Goal: Task Accomplishment & Management: Complete application form

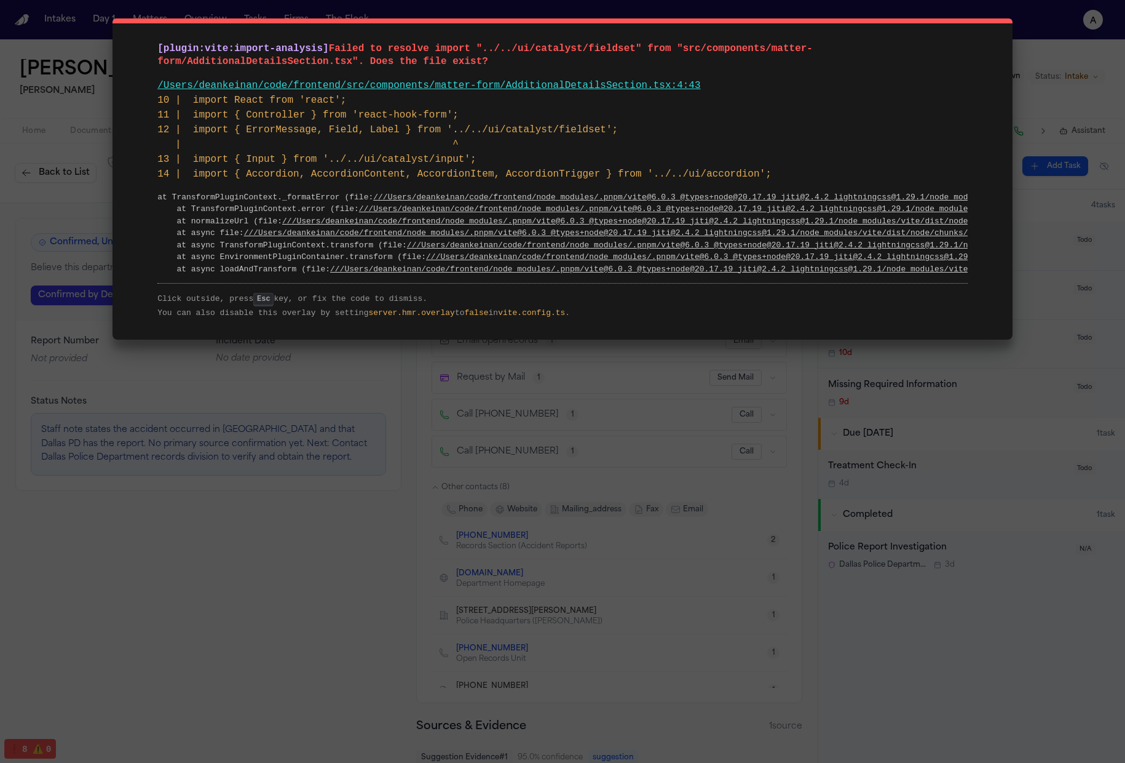
scroll to position [7, 0]
click at [766, 473] on div "[plugin:vite:import-analysis] Failed to resolve import "../../ui/catalyst/field…" at bounding box center [562, 381] width 1125 height 763
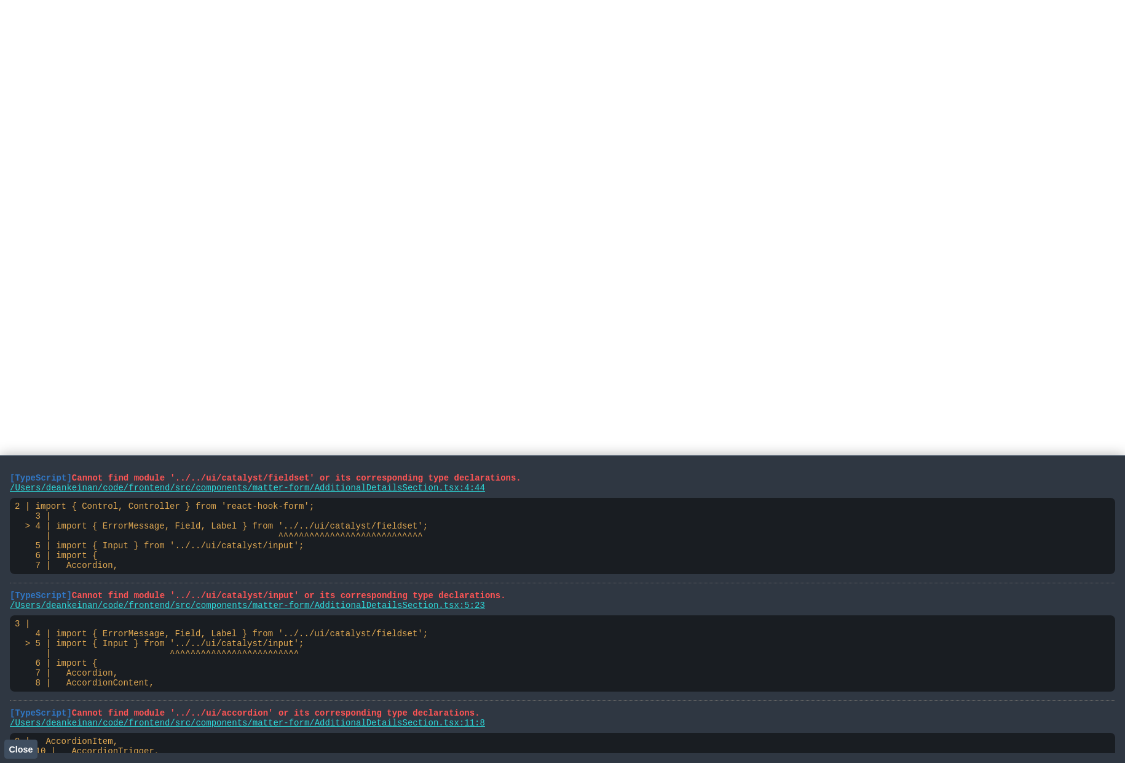
click at [17, 748] on span "Close" at bounding box center [21, 749] width 24 height 10
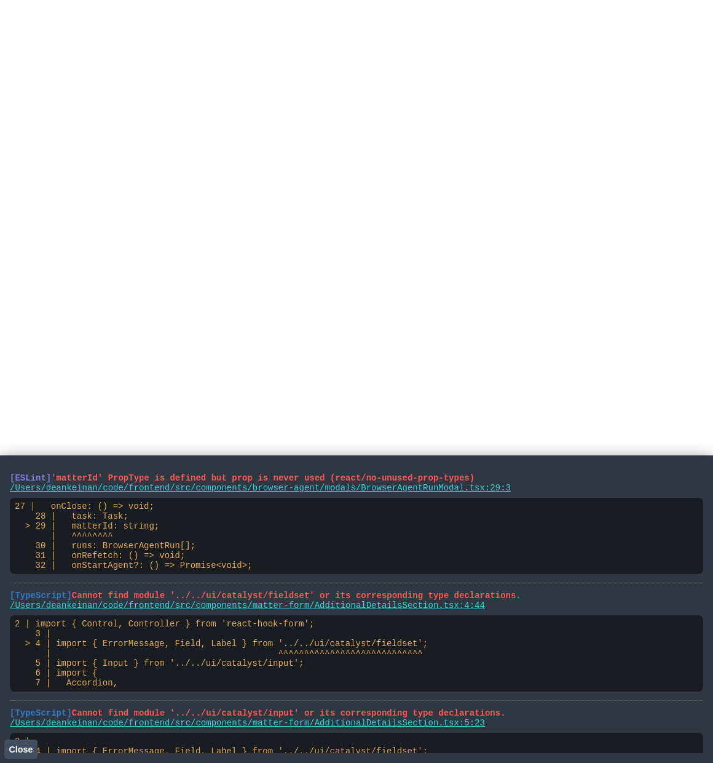
click at [586, 5] on html at bounding box center [356, 2] width 713 height 5
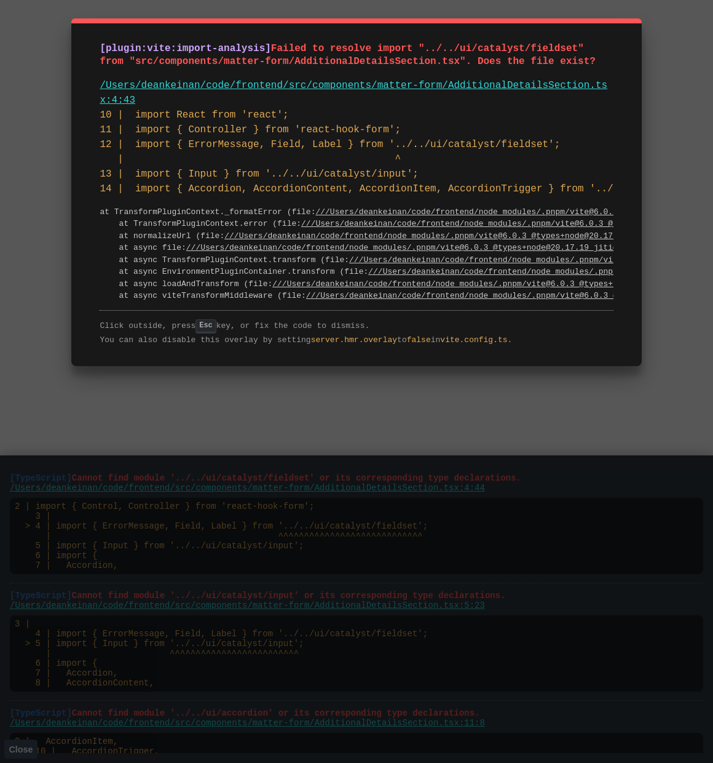
click at [404, 90] on link "/Users/deankeinan/code/frontend/src/components/matter-form/AdditionalDetailsSec…" at bounding box center [354, 93] width 508 height 26
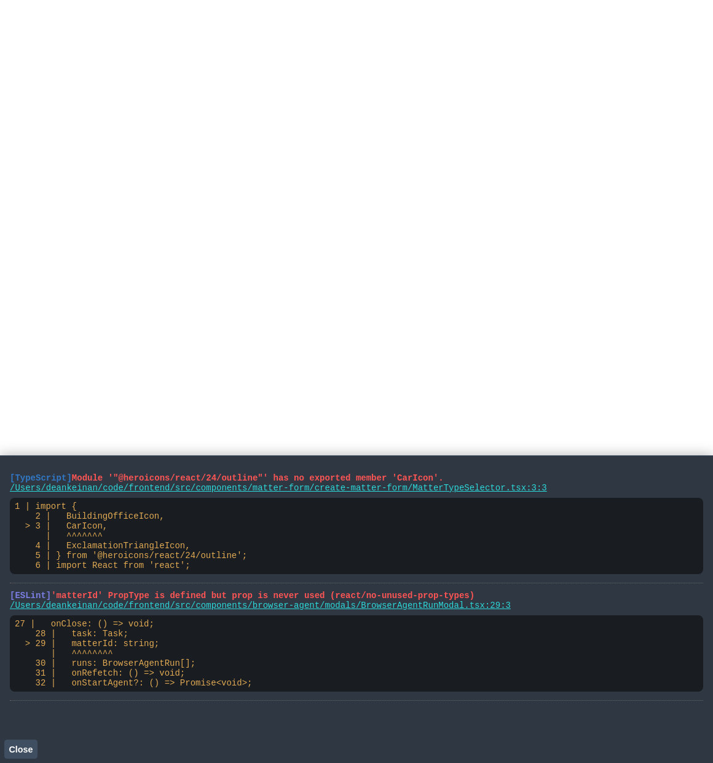
click at [363, 491] on link "/Users/deankeinan/code/frontend/src/components/matter-form/create-matter-form/M…" at bounding box center [278, 488] width 537 height 10
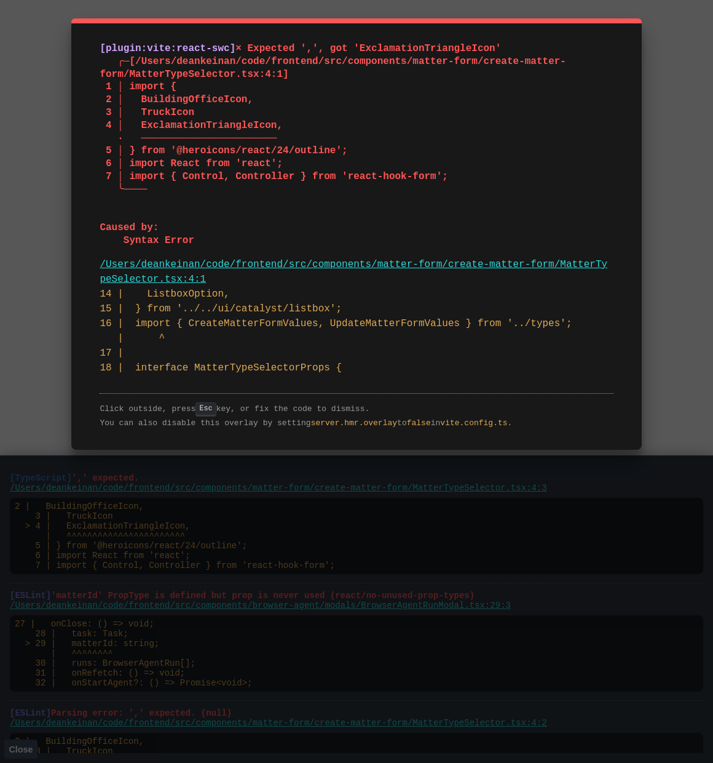
click at [379, 263] on link "/Users/deankeinan/code/frontend/src/components/matter-form/create-matter-form/M…" at bounding box center [354, 272] width 508 height 26
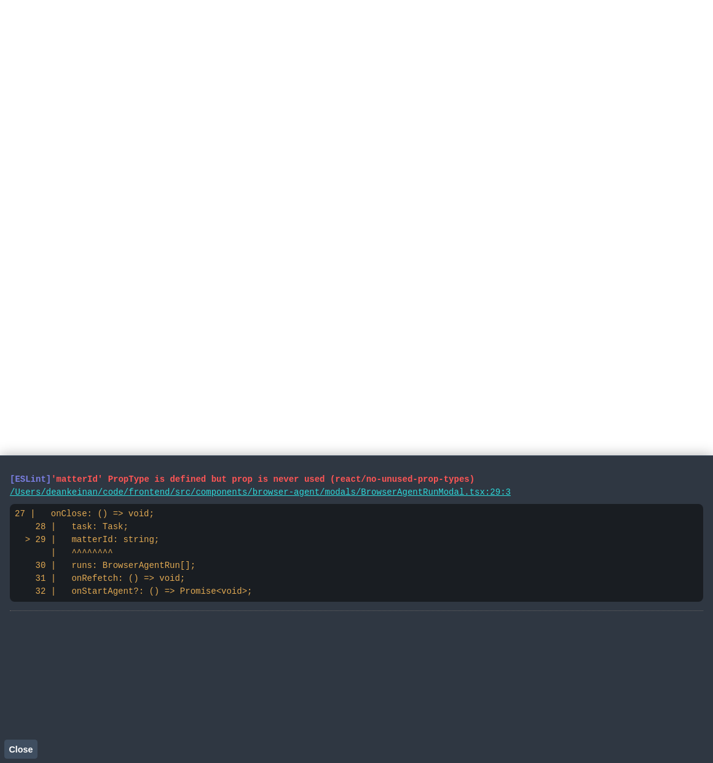
click at [339, 492] on link "/Users/deankeinan/code/frontend/src/components/browser-agent/modals/BrowserAgen…" at bounding box center [260, 492] width 501 height 10
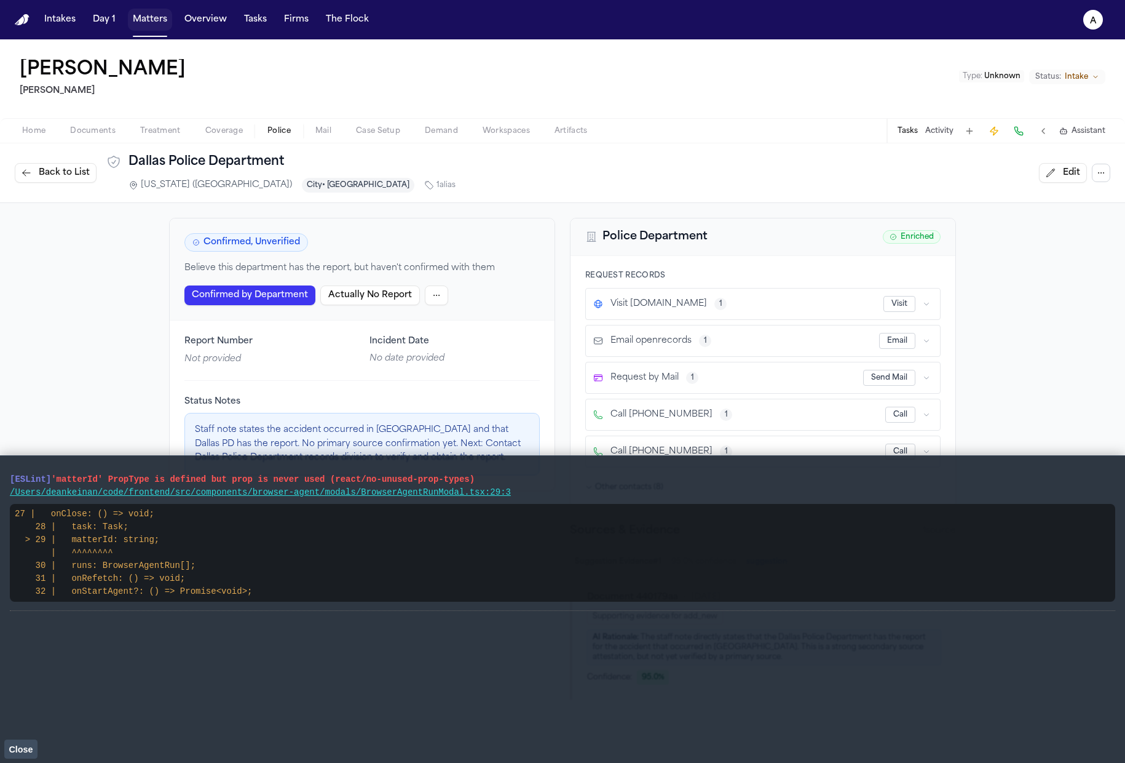
click at [160, 12] on button "Matters" at bounding box center [150, 20] width 44 height 22
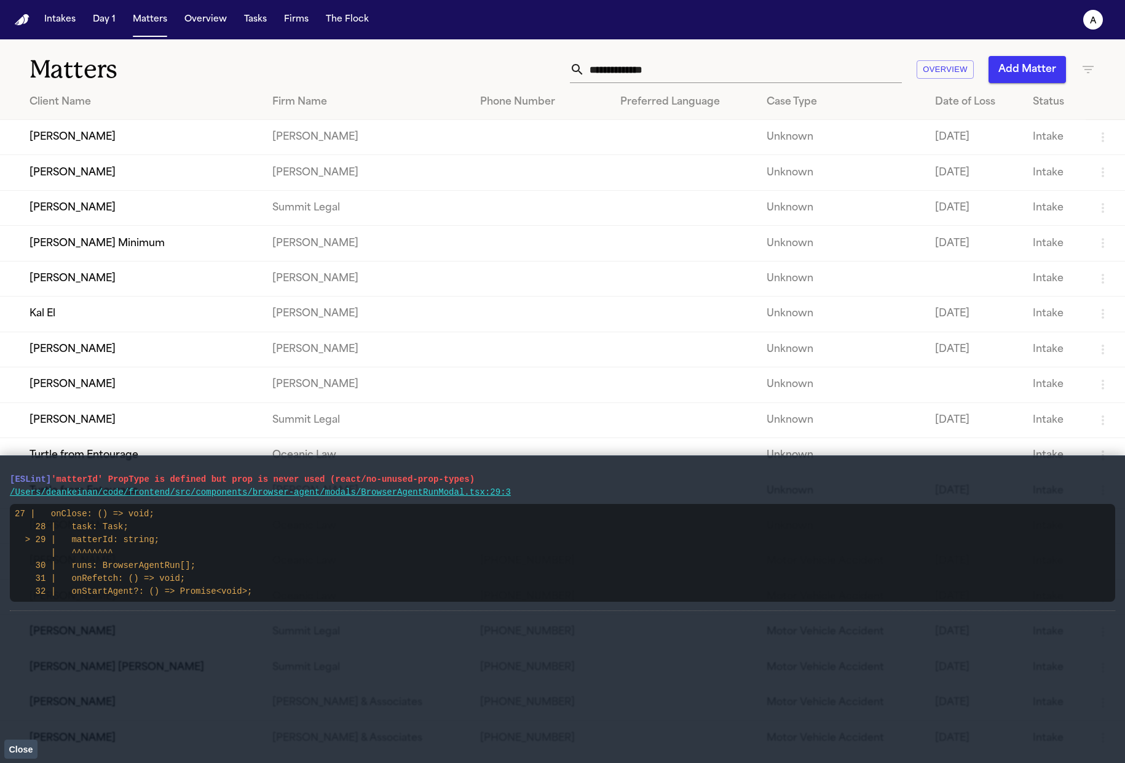
click at [713, 76] on button "Add Matter" at bounding box center [1027, 69] width 77 height 27
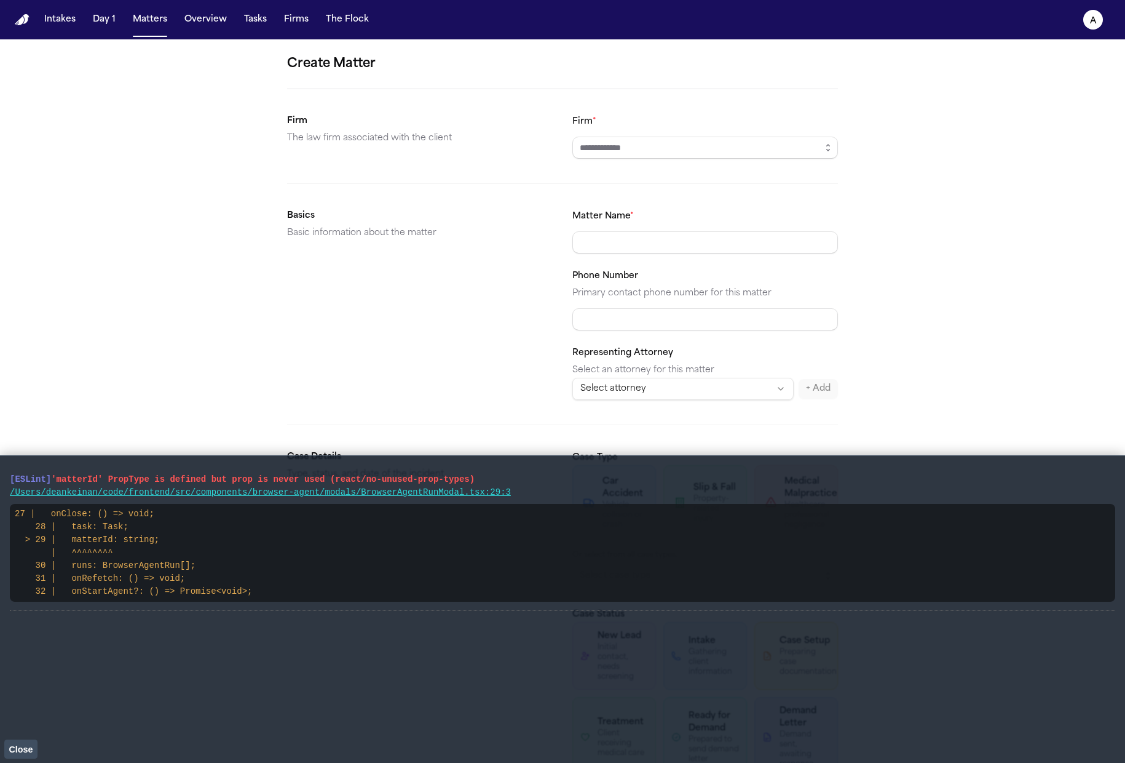
click at [28, 744] on span "Close" at bounding box center [21, 749] width 24 height 10
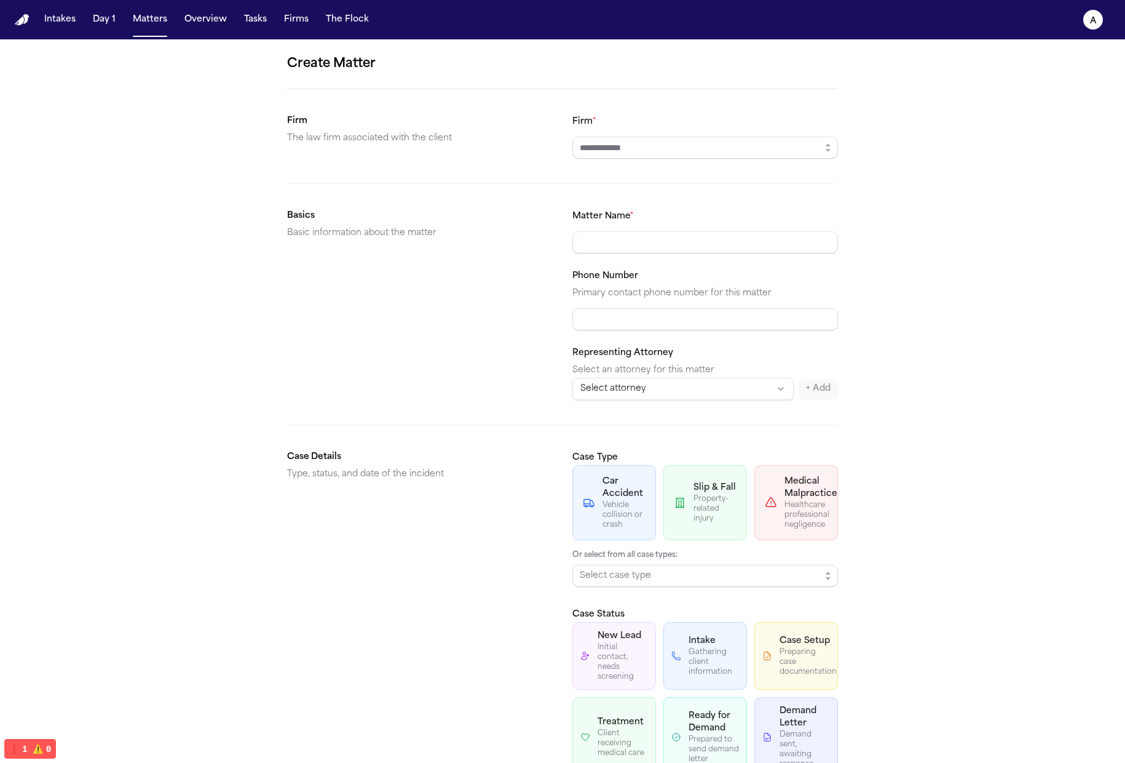
click at [705, 389] on html "Intakes Day 1 Matters Overview Tasks Firms The Flock a Create Matter Firm The l…" at bounding box center [562, 381] width 1125 height 763
click at [713, 252] on html "Intakes Day 1 Matters Overview Tasks Firms The Flock a Create Matter Firm The l…" at bounding box center [562, 381] width 1125 height 763
click at [470, 415] on form "Create Matter Firm The law firm associated with the client Firm * Basics Basic …" at bounding box center [562, 753] width 551 height 1399
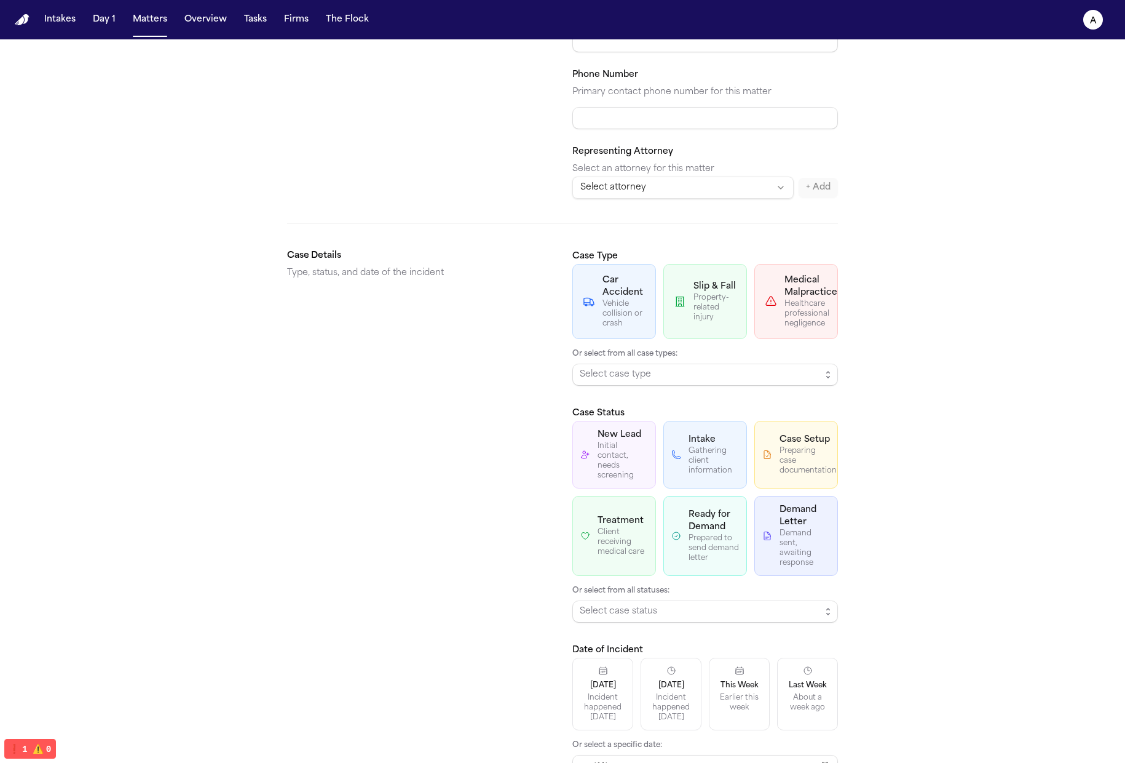
scroll to position [597, 0]
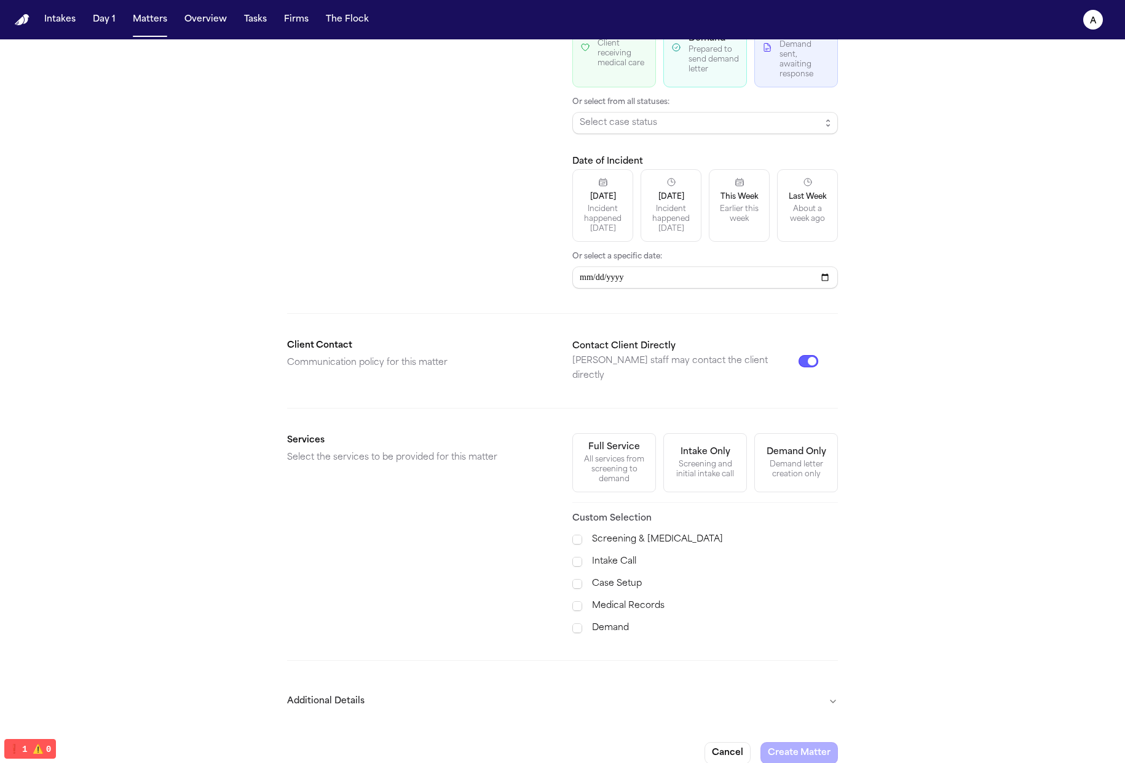
click at [349, 685] on button "Additional Details" at bounding box center [562, 701] width 551 height 32
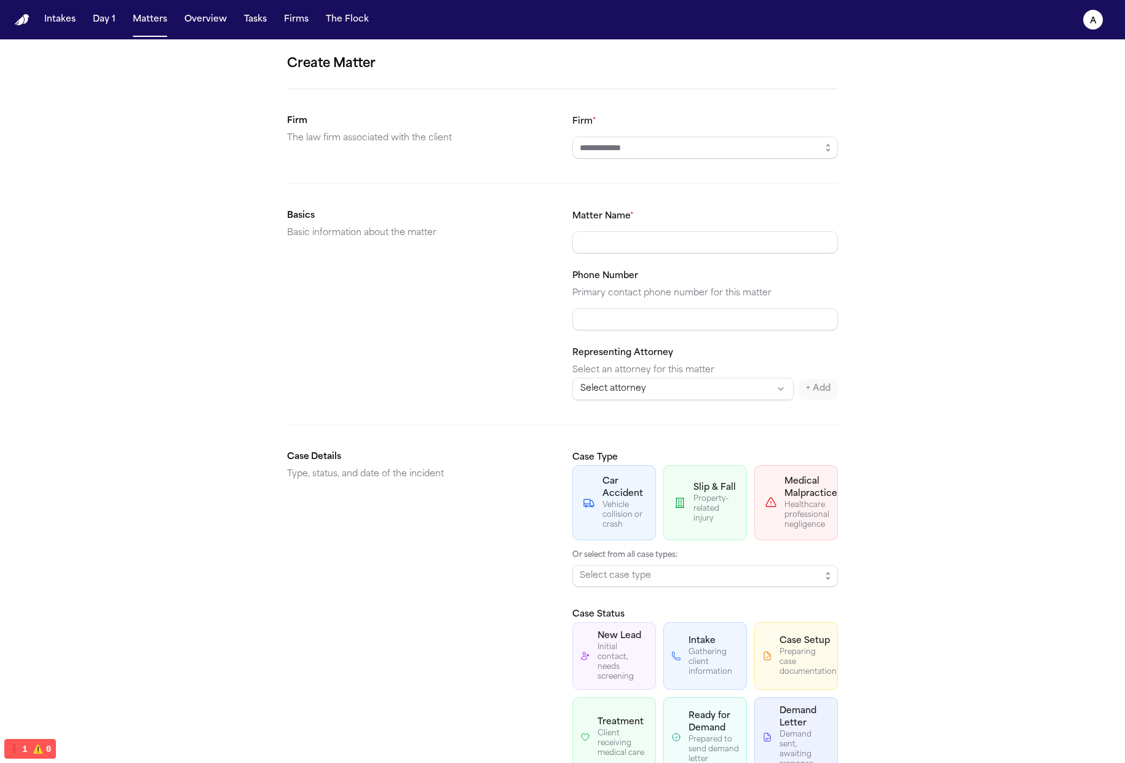
scroll to position [280, 0]
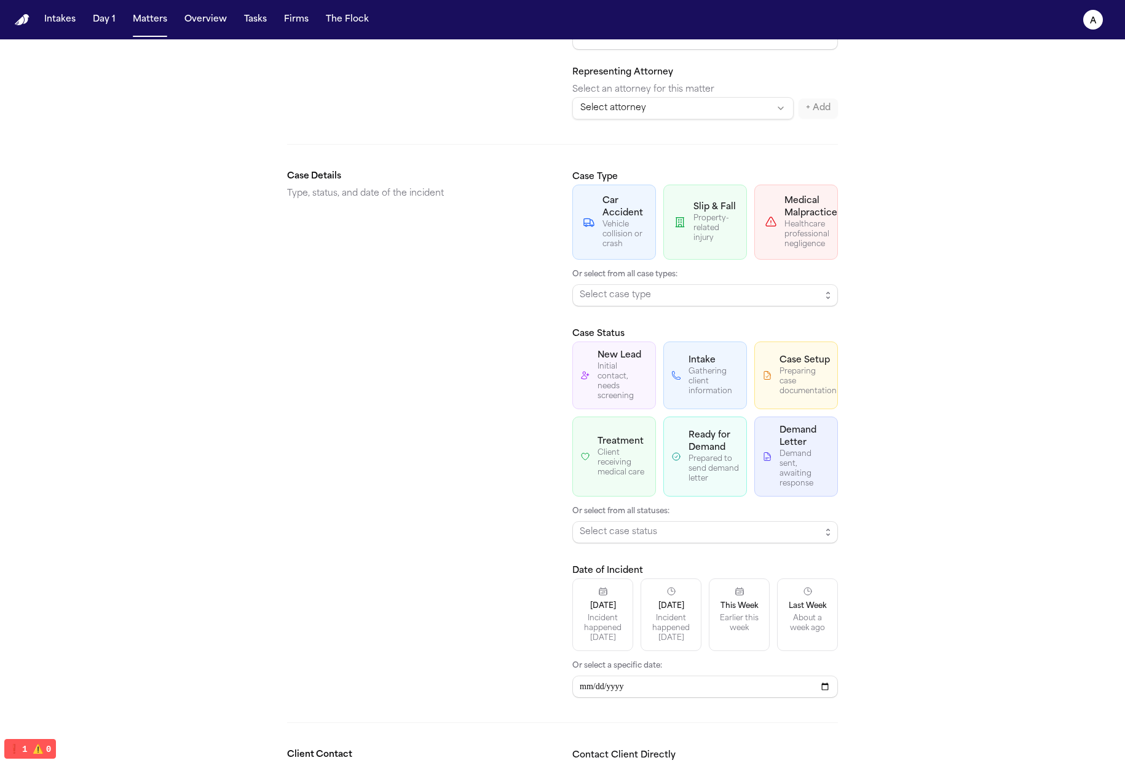
click at [713, 440] on div "Create Matter Firm The law firm associated with the client Firm * Basics Basic …" at bounding box center [562, 552] width 1125 height 1587
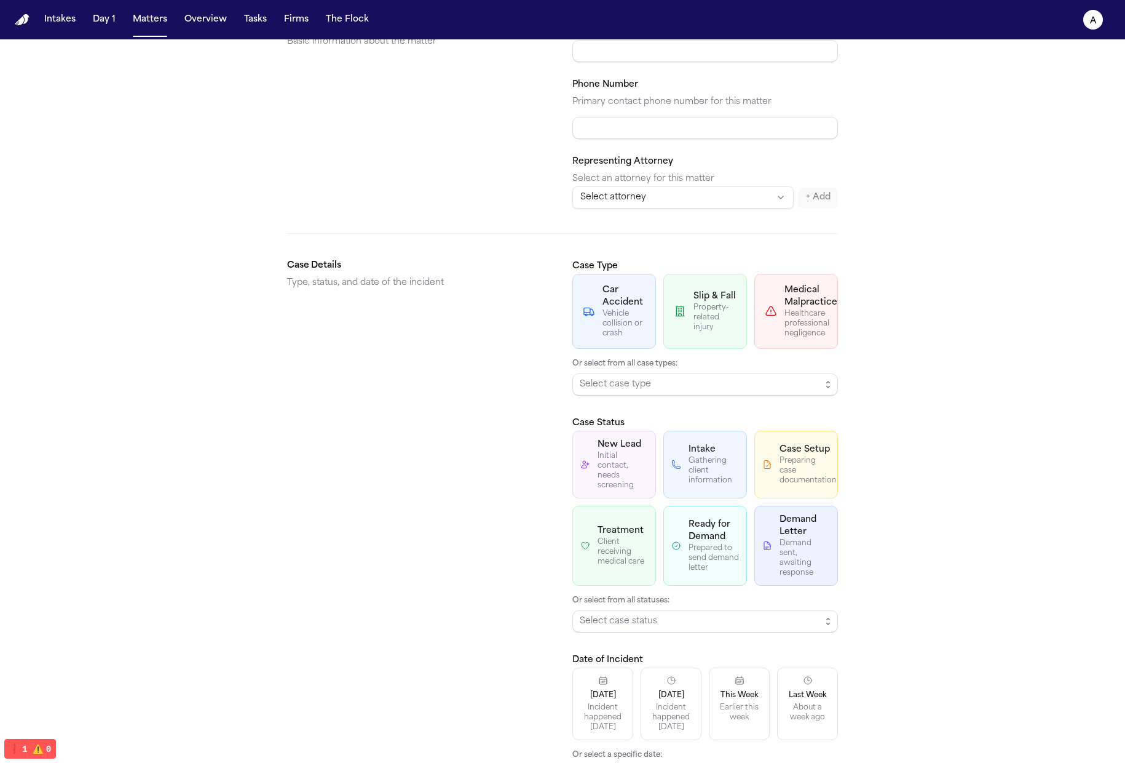
scroll to position [223, 0]
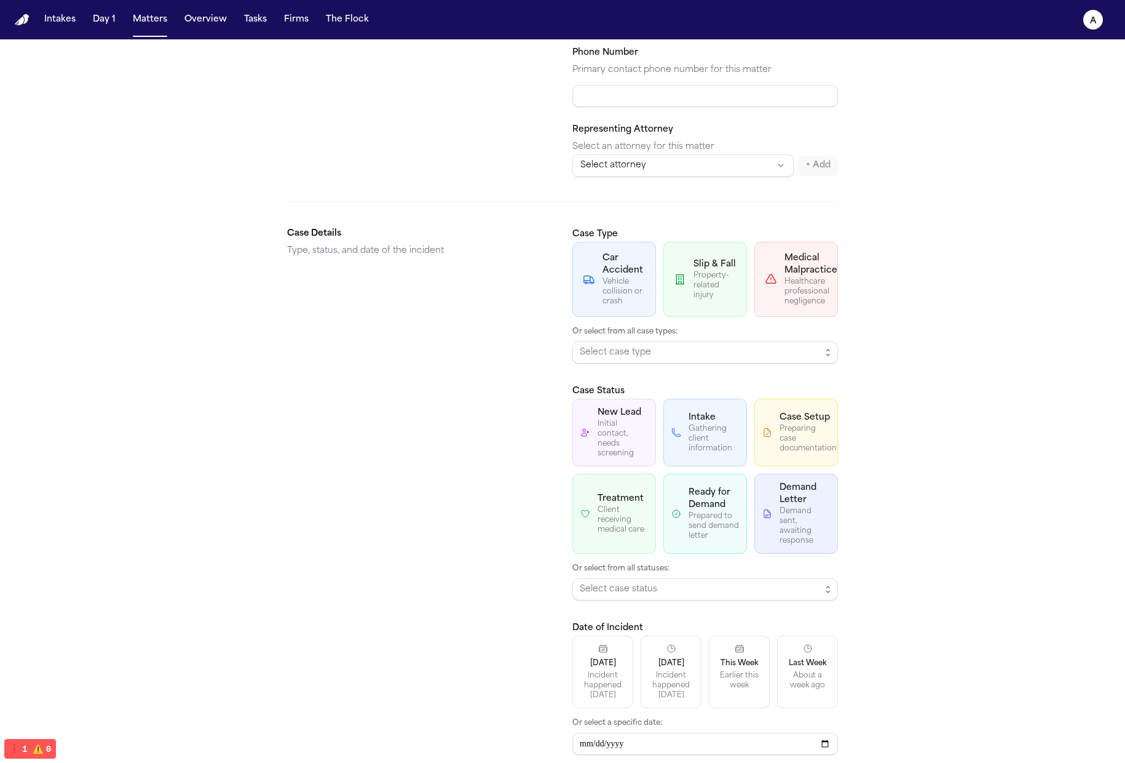
click at [713, 486] on button "Demand Letter Demand sent, awaiting response" at bounding box center [797, 514] width 84 height 80
click at [615, 438] on div "Initial contact, needs screening" at bounding box center [623, 438] width 50 height 39
drag, startPoint x: 676, startPoint y: 458, endPoint x: 684, endPoint y: 475, distance: 18.7
click at [676, 458] on button "Intake Gathering client information" at bounding box center [706, 432] width 84 height 68
click at [705, 541] on div "Prepared to send demand letter" at bounding box center [714, 526] width 50 height 30
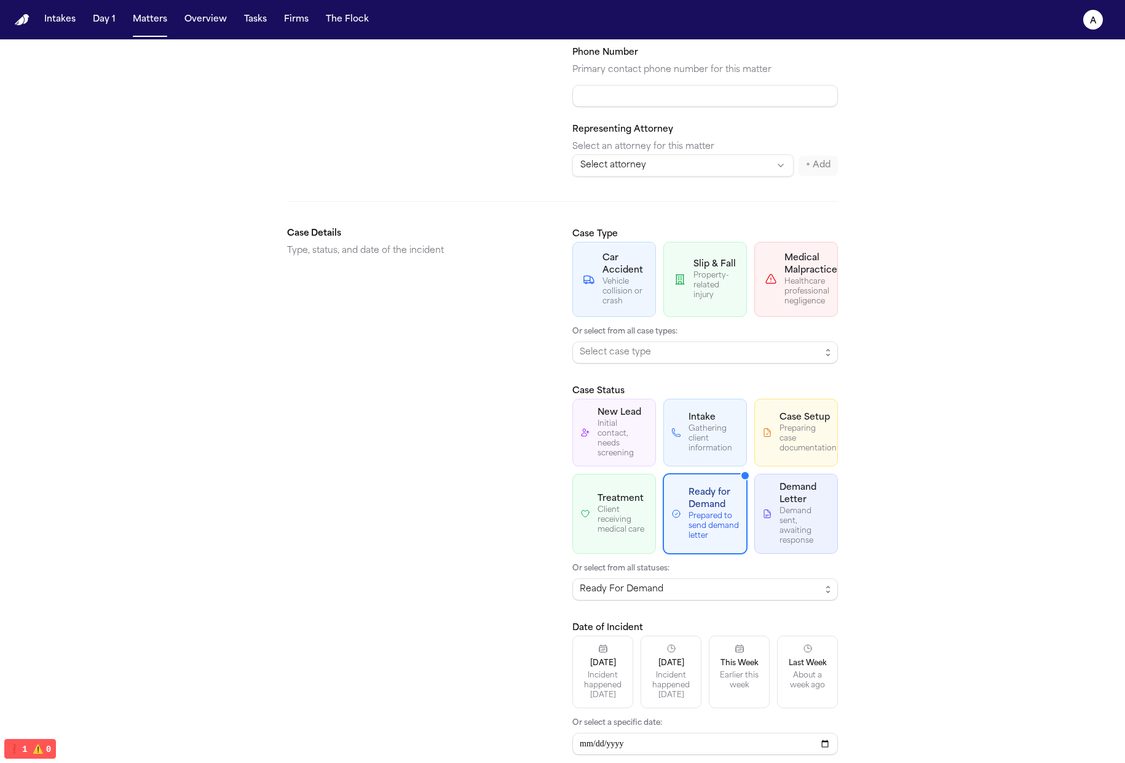
click at [576, 528] on button "Treatment Client receiving medical care" at bounding box center [615, 514] width 84 height 80
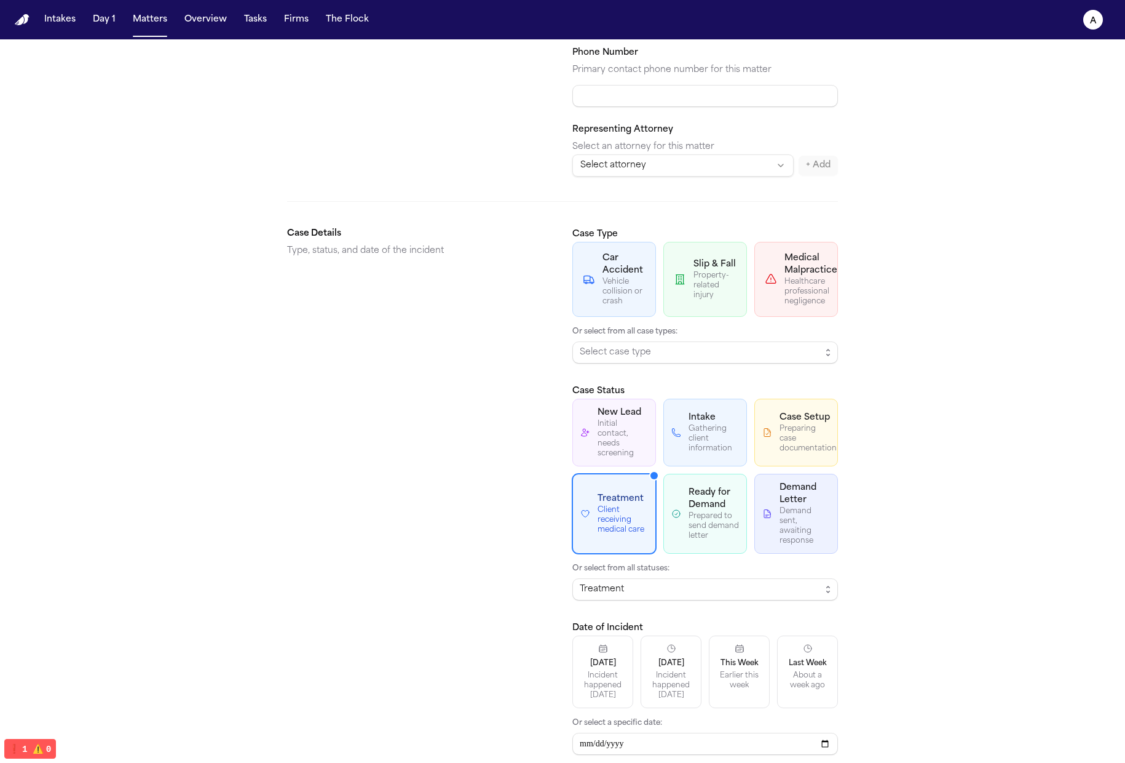
click at [615, 427] on div "Initial contact, needs screening" at bounding box center [623, 438] width 50 height 39
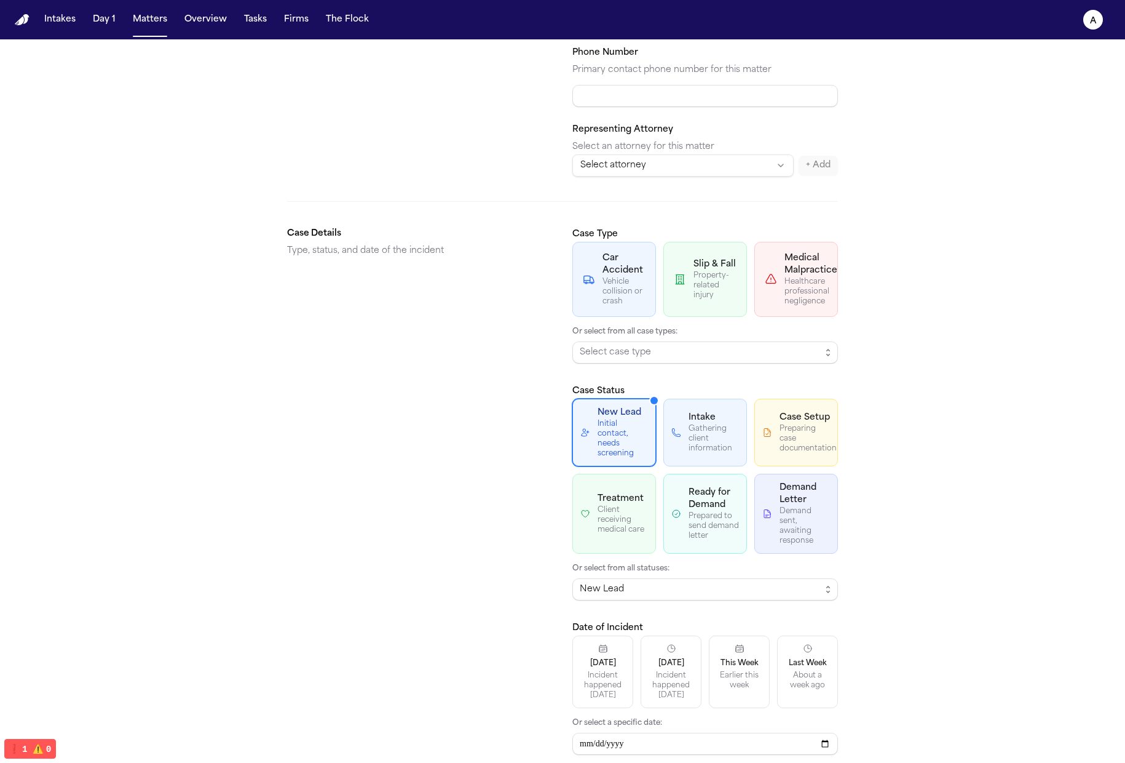
click at [713, 424] on div "Gathering client information" at bounding box center [714, 439] width 50 height 30
click at [713, 417] on div "Create Matter Firm The law firm associated with the client Firm * Basics Basic …" at bounding box center [562, 609] width 1125 height 1587
click at [713, 439] on div "Preparing case documentation" at bounding box center [805, 439] width 50 height 30
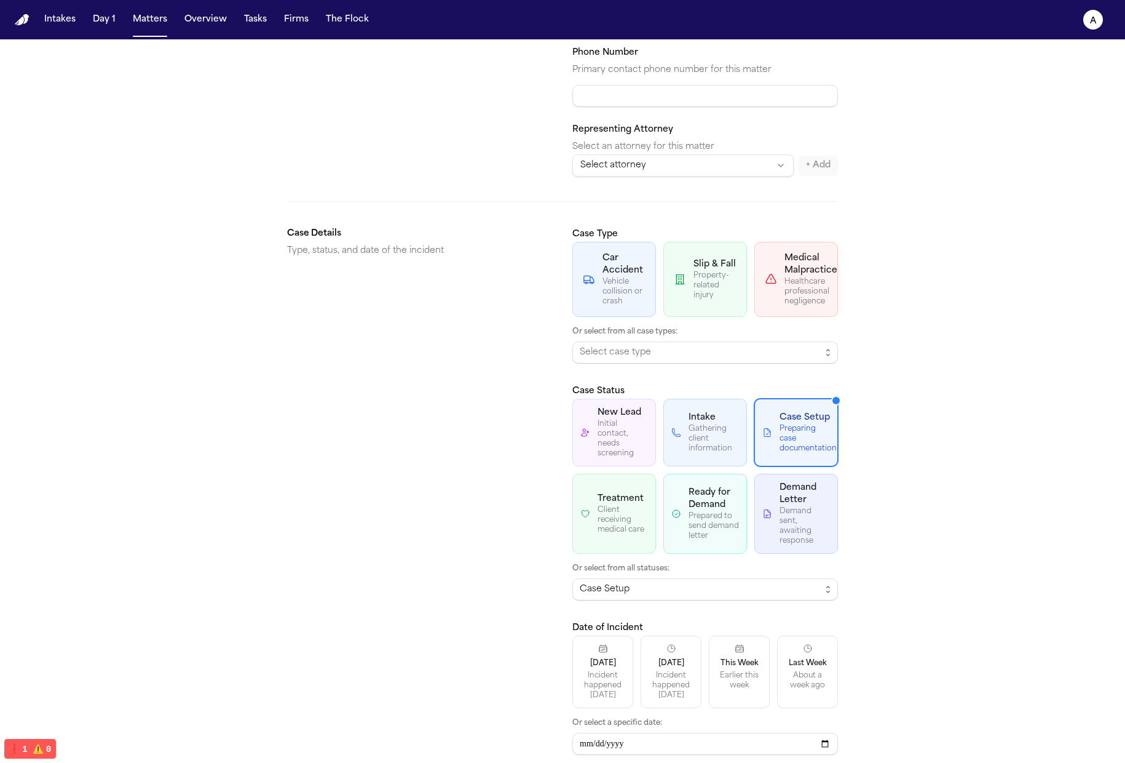
click at [713, 523] on div "Demand sent, awaiting response" at bounding box center [805, 525] width 50 height 39
click at [633, 531] on div "Client receiving medical care" at bounding box center [623, 520] width 50 height 30
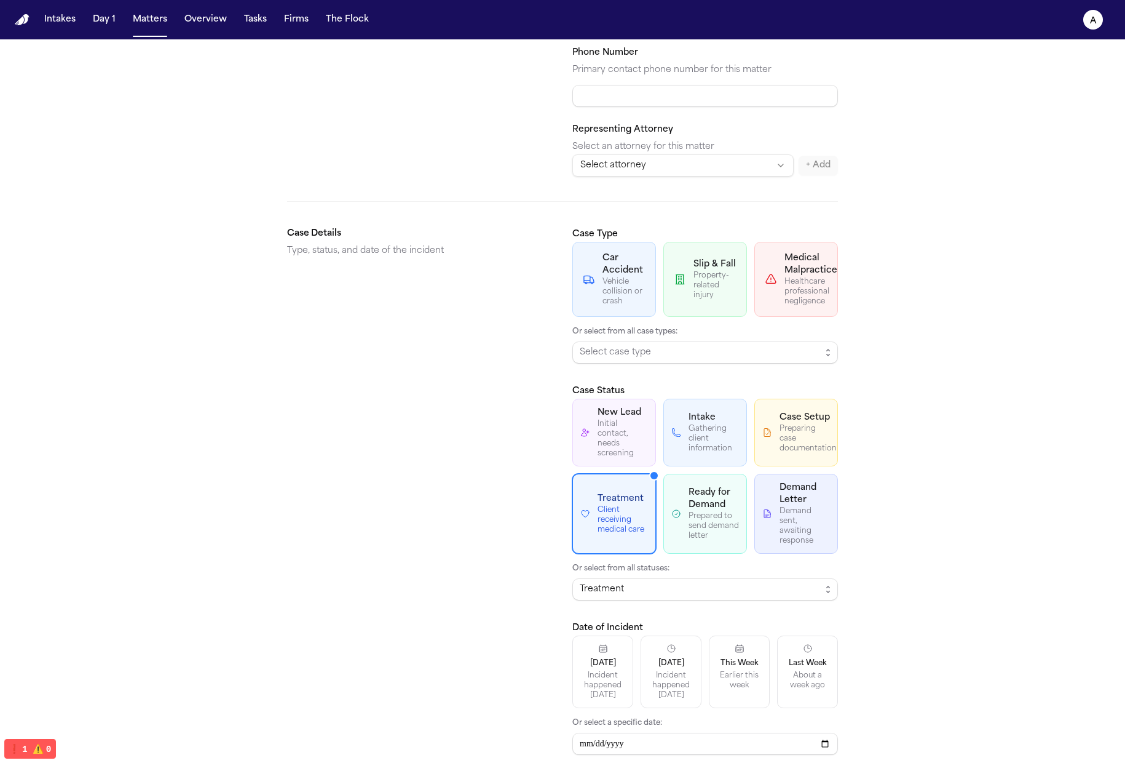
click at [620, 449] on div "Initial contact, needs screening" at bounding box center [623, 438] width 50 height 39
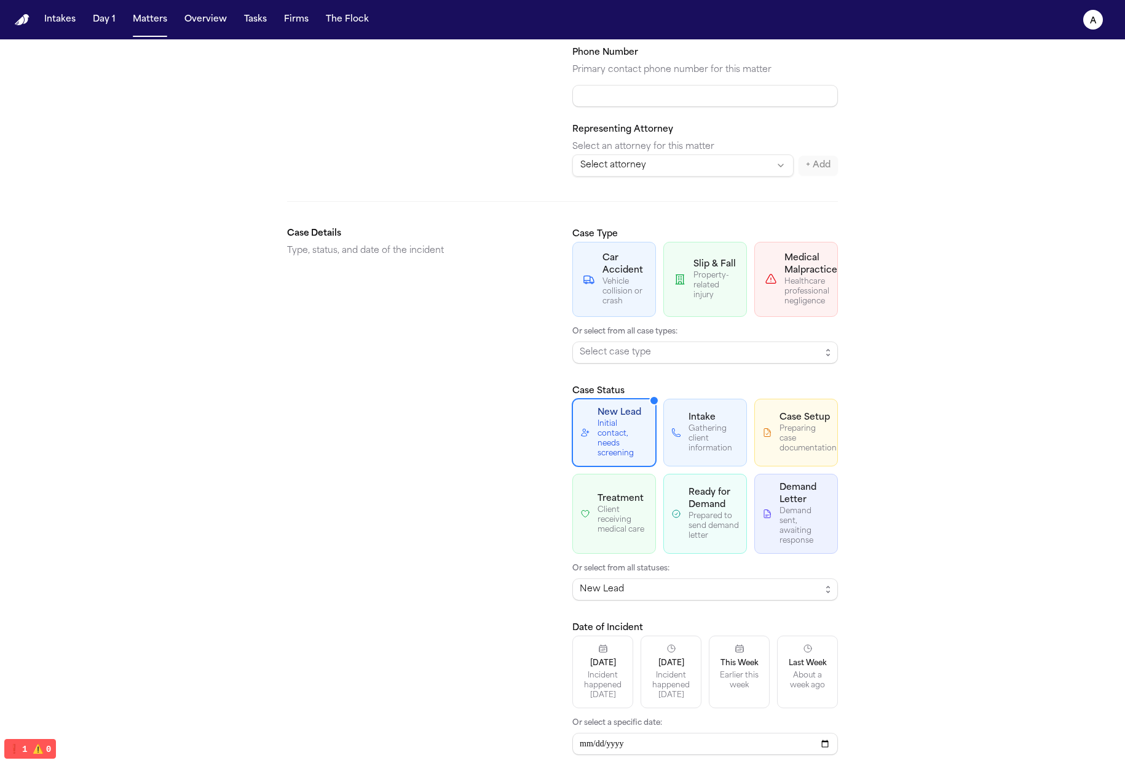
click at [710, 427] on div "Gathering client information" at bounding box center [714, 439] width 50 height 30
click at [713, 463] on button "Case Setup Preparing case documentation" at bounding box center [797, 432] width 84 height 68
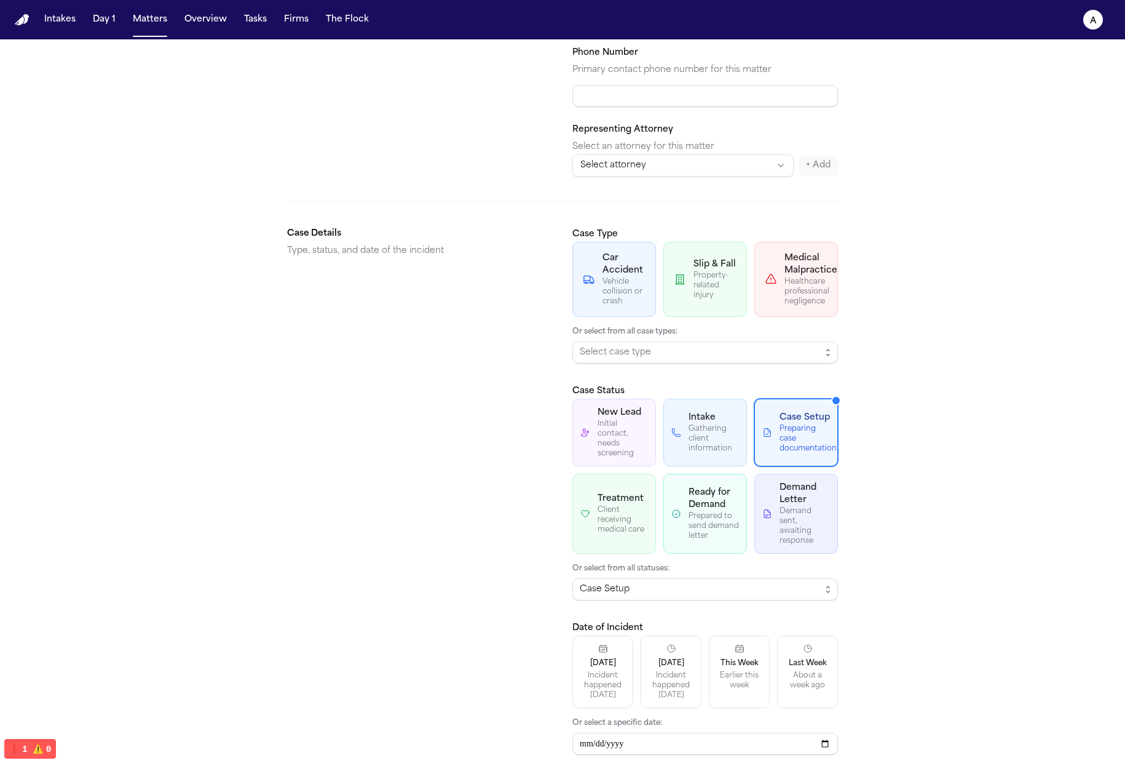
click at [670, 463] on button "Intake Gathering client information" at bounding box center [706, 432] width 84 height 68
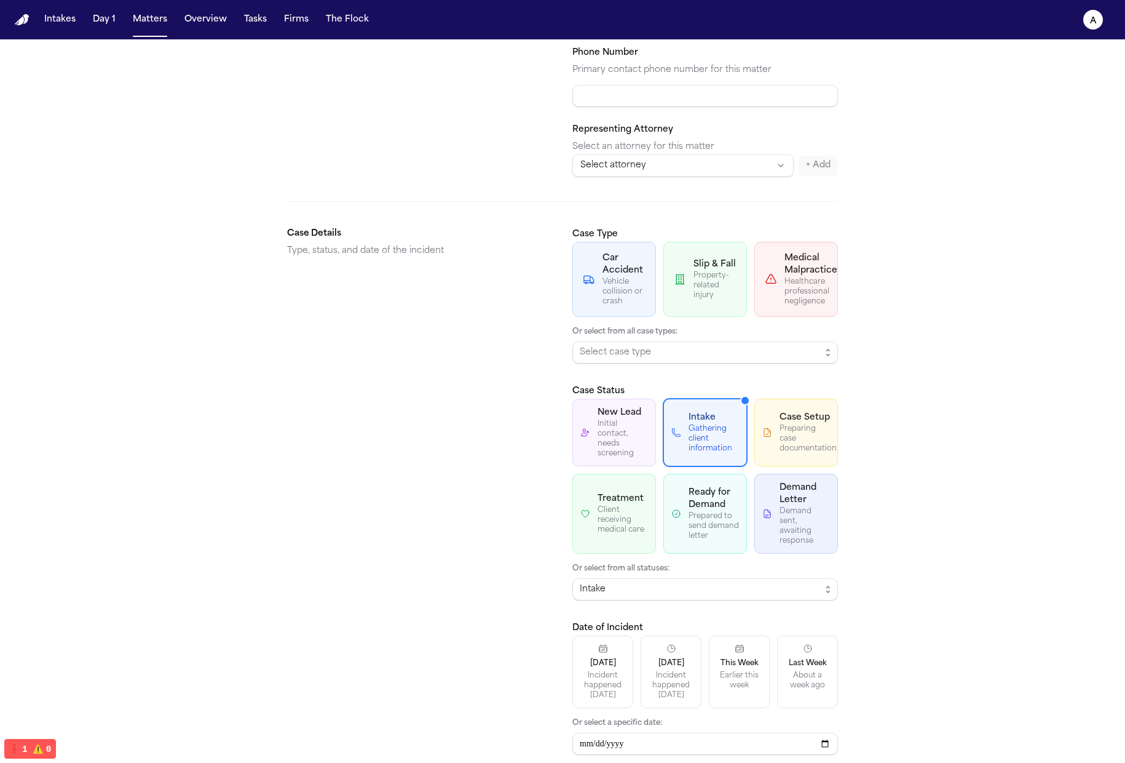
click at [596, 462] on button "New Lead Initial contact, needs screening" at bounding box center [615, 432] width 84 height 68
click at [666, 510] on button "Ready for Demand Prepared to send demand letter" at bounding box center [706, 514] width 84 height 80
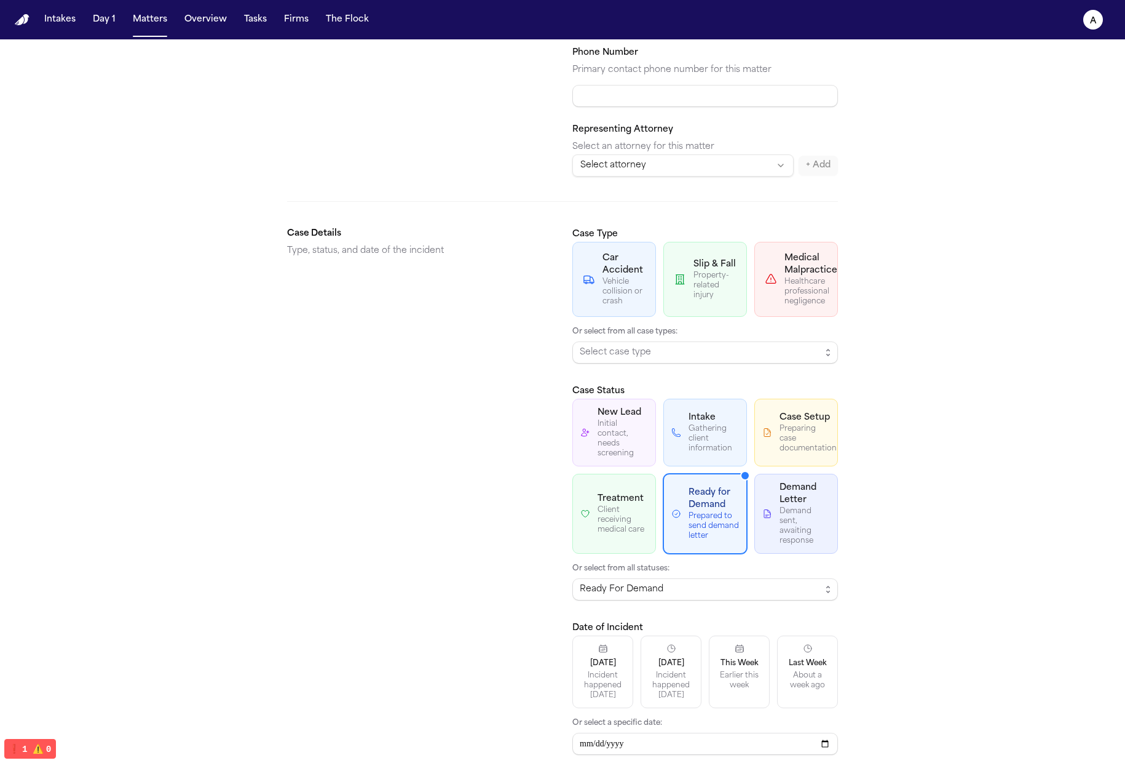
click at [603, 520] on div "Client receiving medical care" at bounding box center [623, 520] width 50 height 30
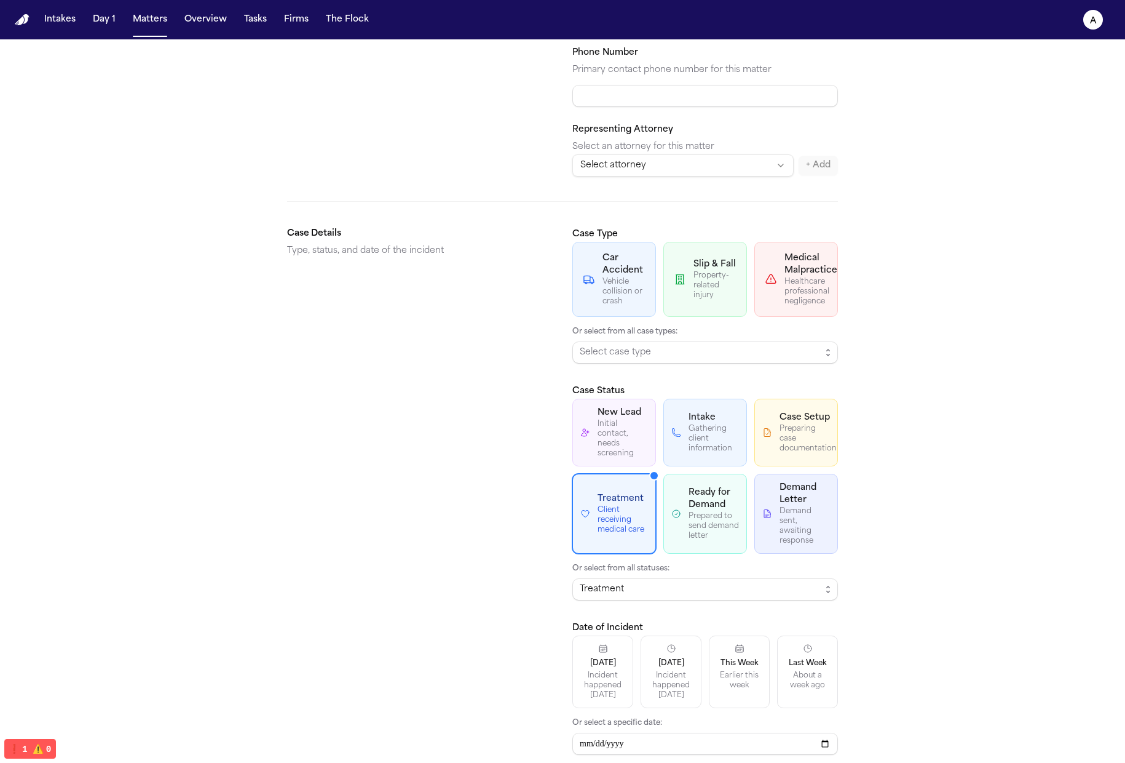
click at [664, 422] on button "Intake Gathering client information" at bounding box center [706, 432] width 84 height 68
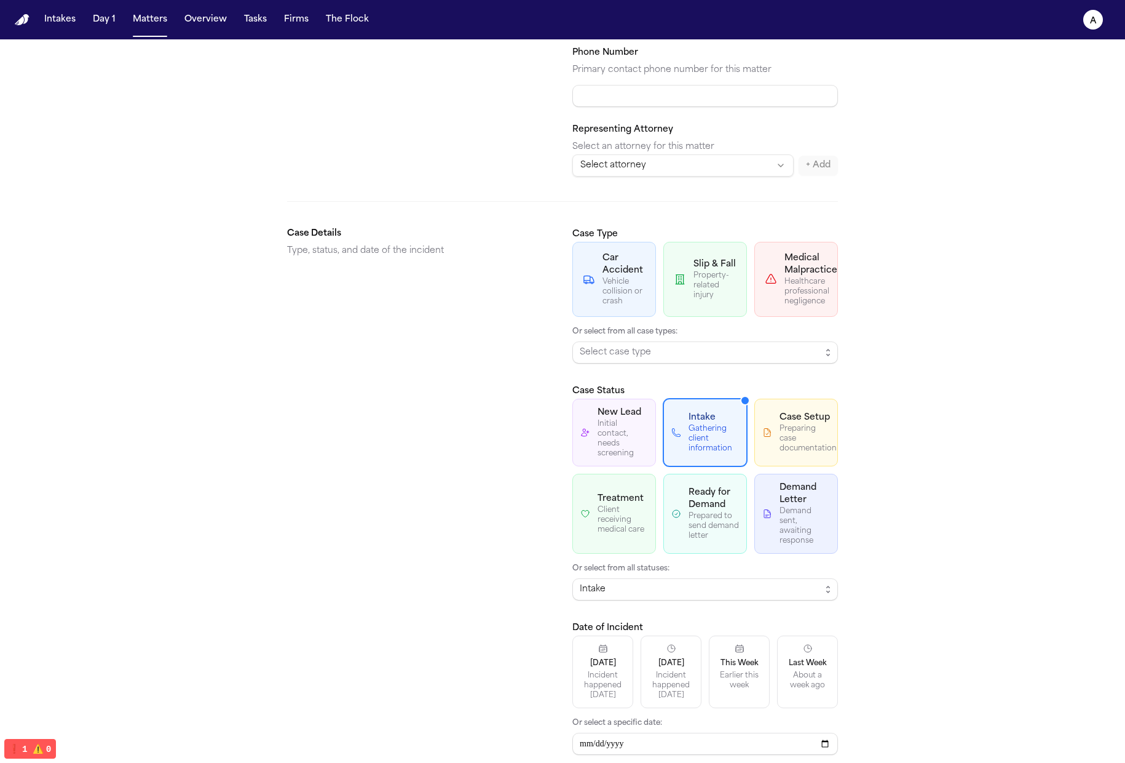
click at [713, 439] on button "Intake Gathering client information" at bounding box center [706, 432] width 84 height 68
click at [713, 430] on button "Case Setup Preparing case documentation" at bounding box center [797, 432] width 84 height 68
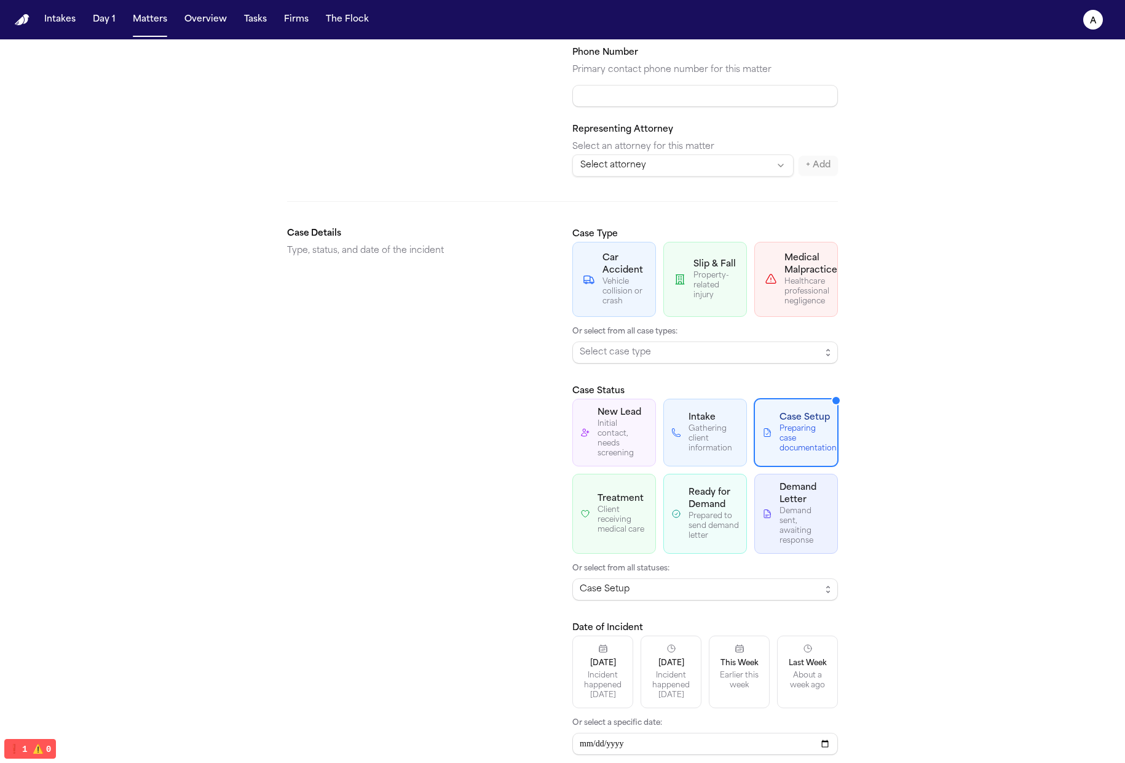
click at [713, 496] on button "Demand Letter Demand sent, awaiting response" at bounding box center [797, 514] width 84 height 80
drag, startPoint x: 634, startPoint y: 521, endPoint x: 651, endPoint y: 496, distance: 30.5
click at [634, 521] on div "Client receiving medical care" at bounding box center [623, 520] width 50 height 30
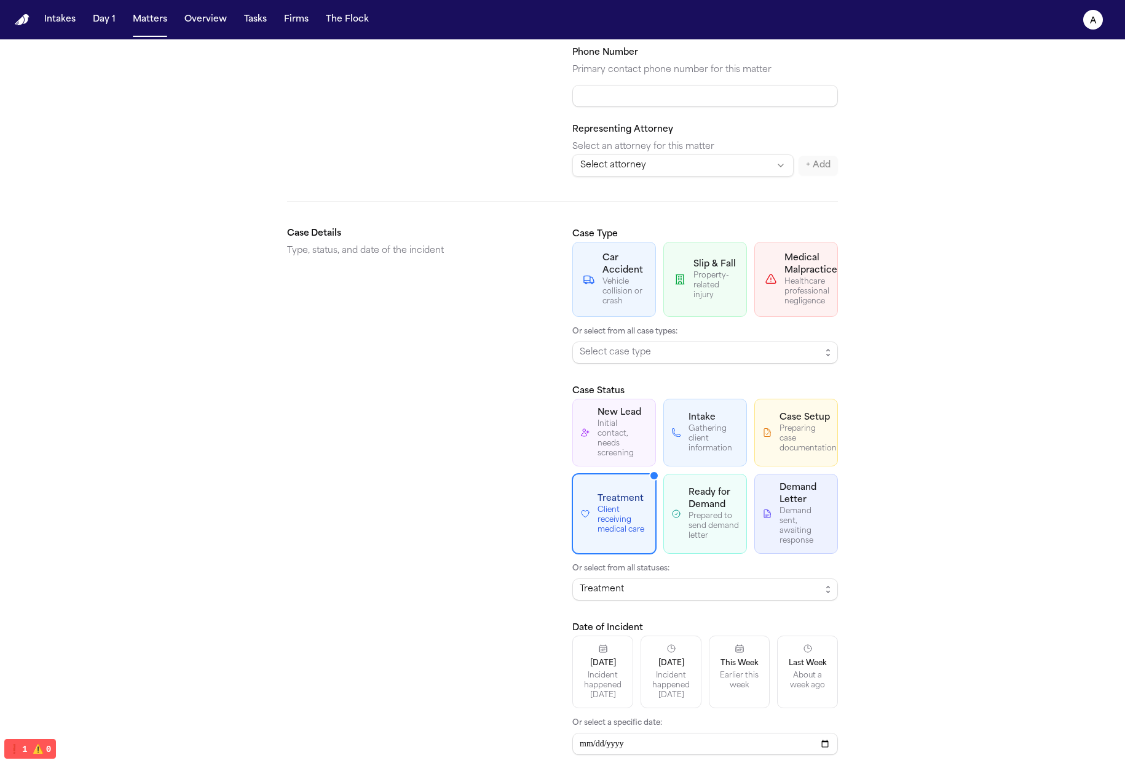
click at [708, 430] on div "Gathering client information" at bounding box center [714, 439] width 50 height 30
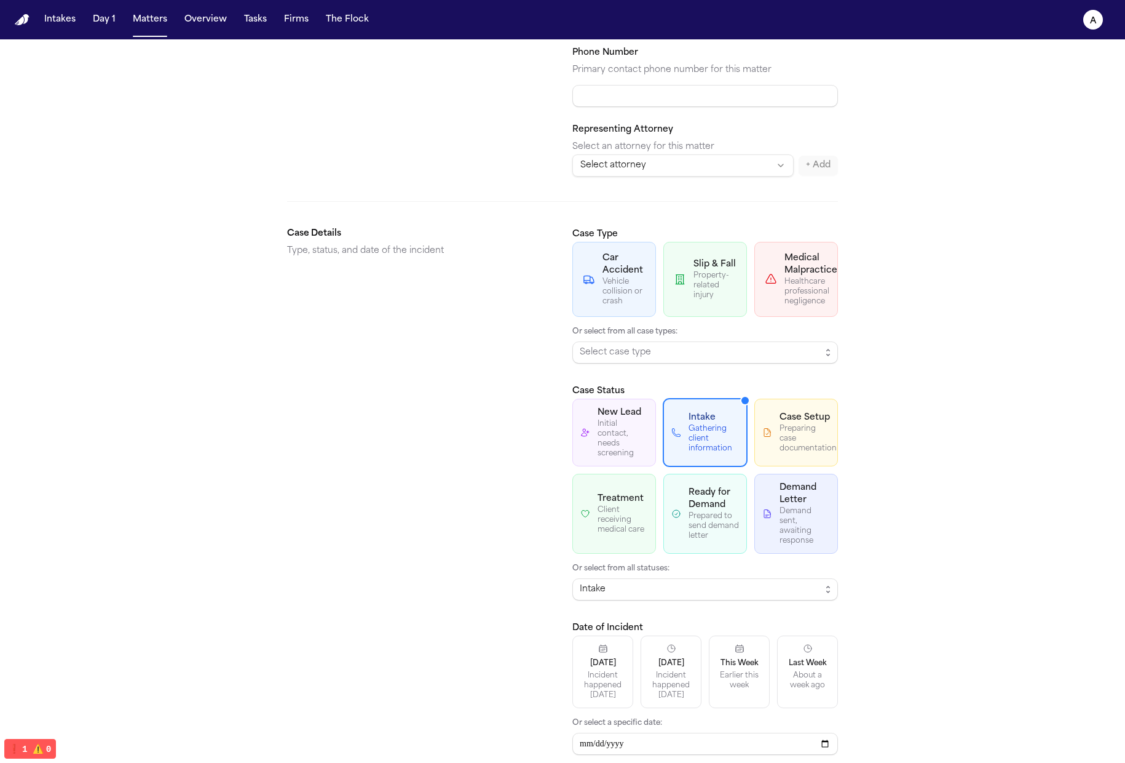
click at [713, 438] on div "Preparing case documentation" at bounding box center [805, 439] width 50 height 30
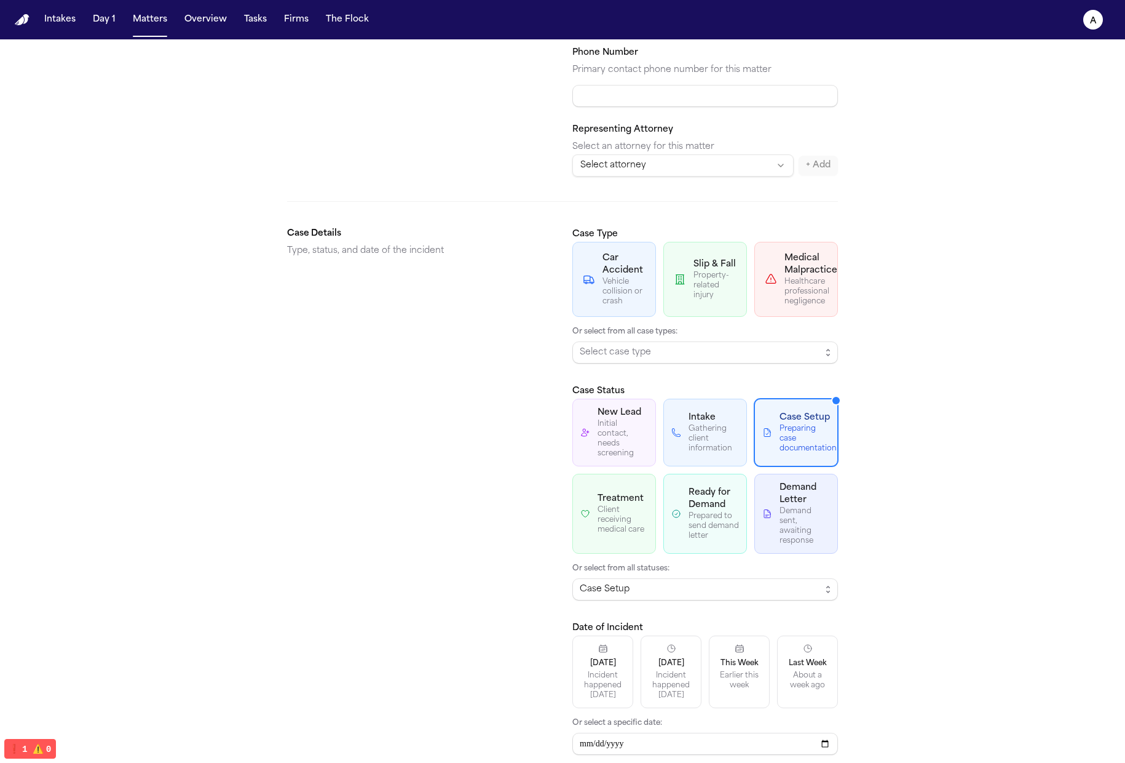
click at [713, 504] on button "Demand Letter Demand sent, awaiting response" at bounding box center [797, 514] width 84 height 80
click at [639, 535] on button "Treatment Client receiving medical care" at bounding box center [615, 514] width 84 height 80
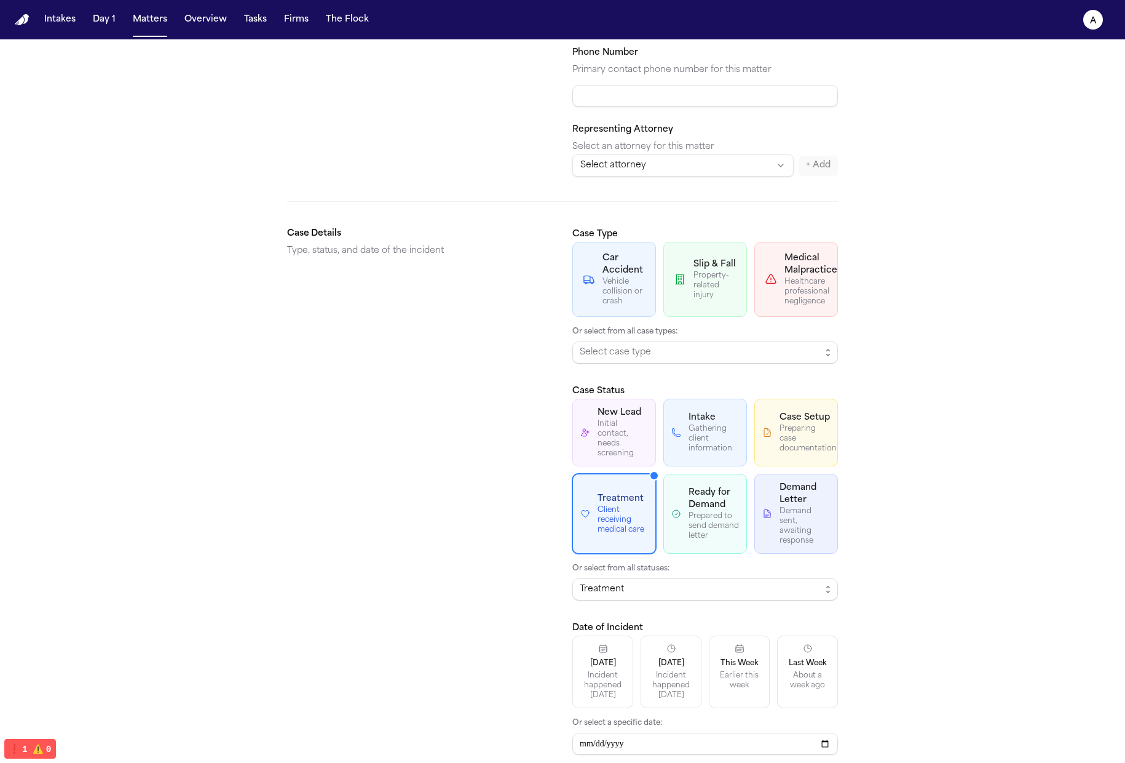
click at [705, 425] on div "Gathering client information" at bounding box center [714, 439] width 50 height 30
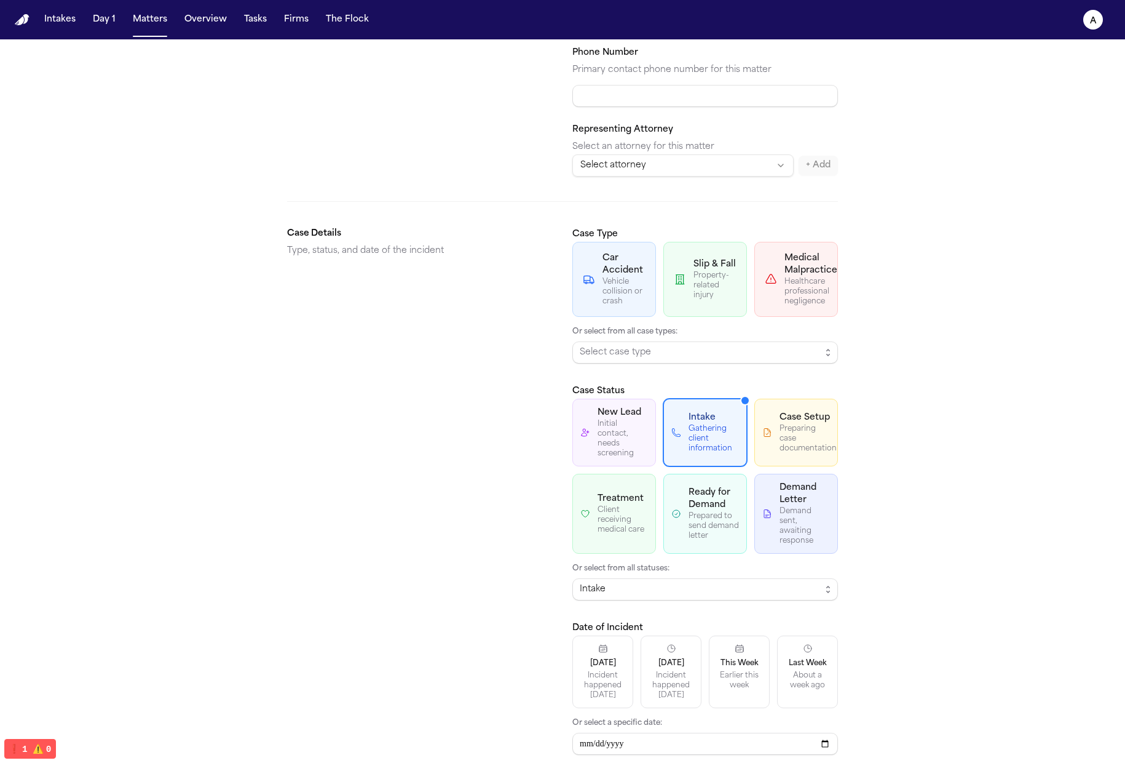
click at [713, 479] on button "Ready for Demand Prepared to send demand letter" at bounding box center [706, 514] width 84 height 80
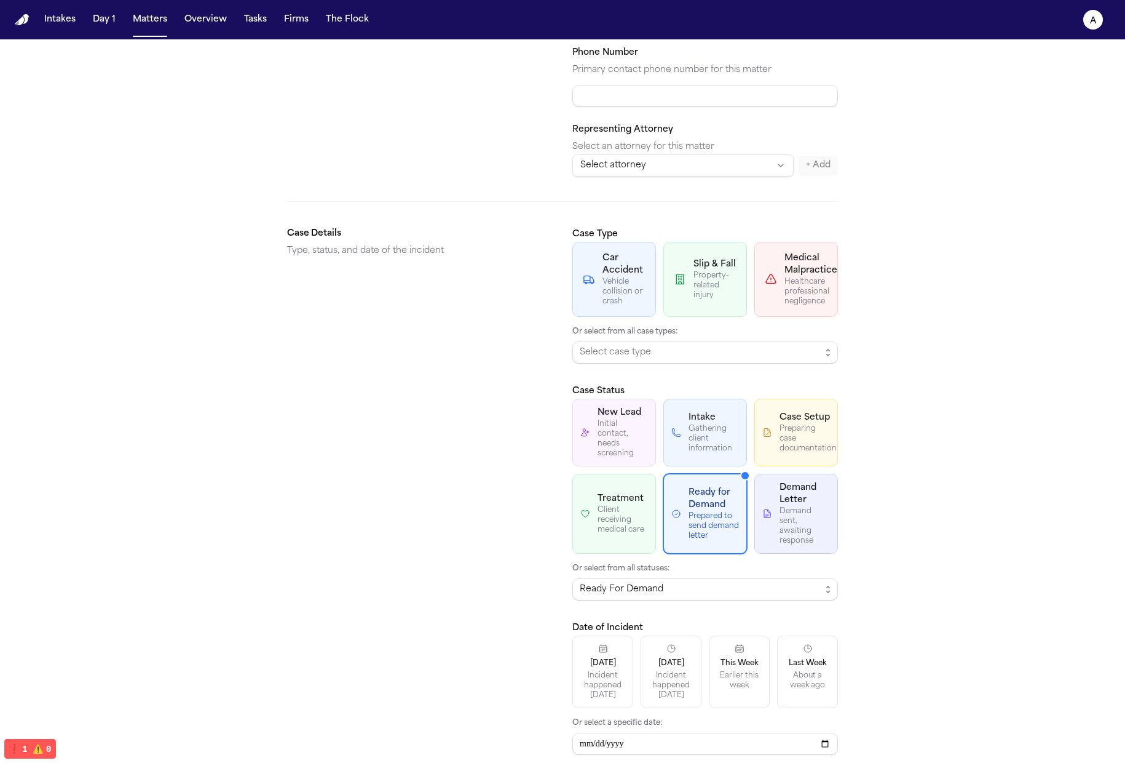
click at [710, 522] on div "Prepared to send demand letter" at bounding box center [714, 526] width 50 height 30
click at [713, 503] on div "Demand Letter" at bounding box center [805, 494] width 50 height 25
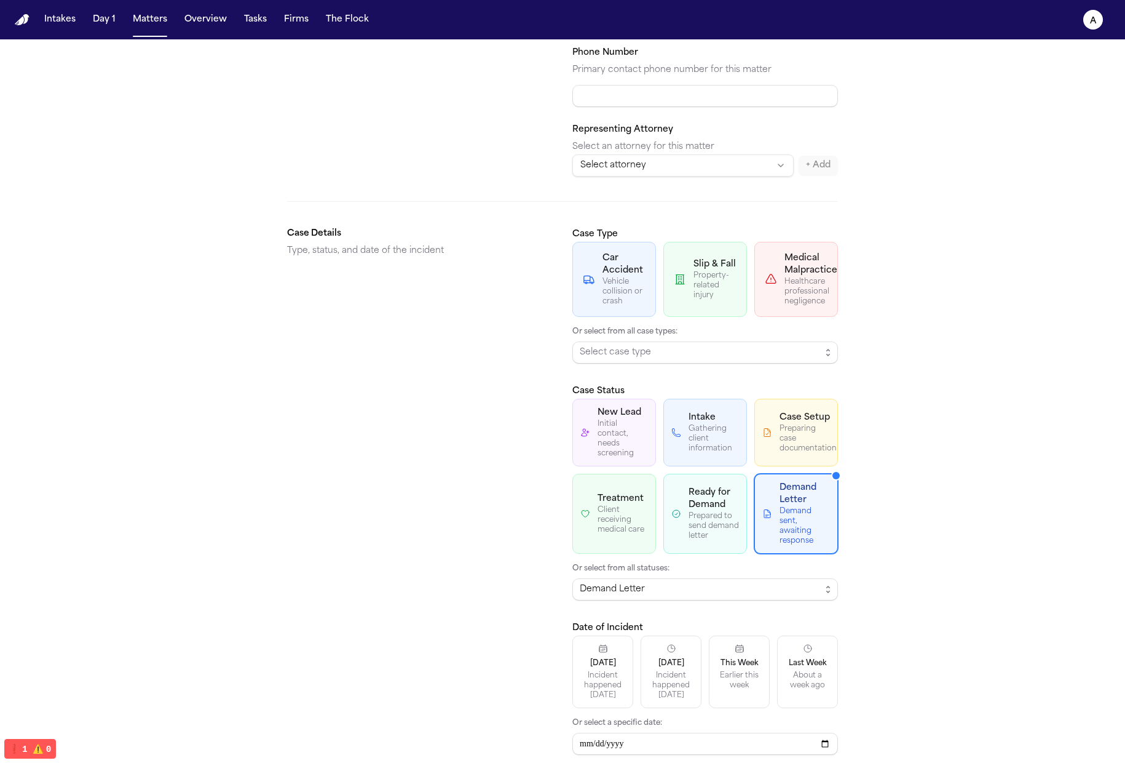
click at [713, 432] on div "Preparing case documentation" at bounding box center [805, 439] width 50 height 30
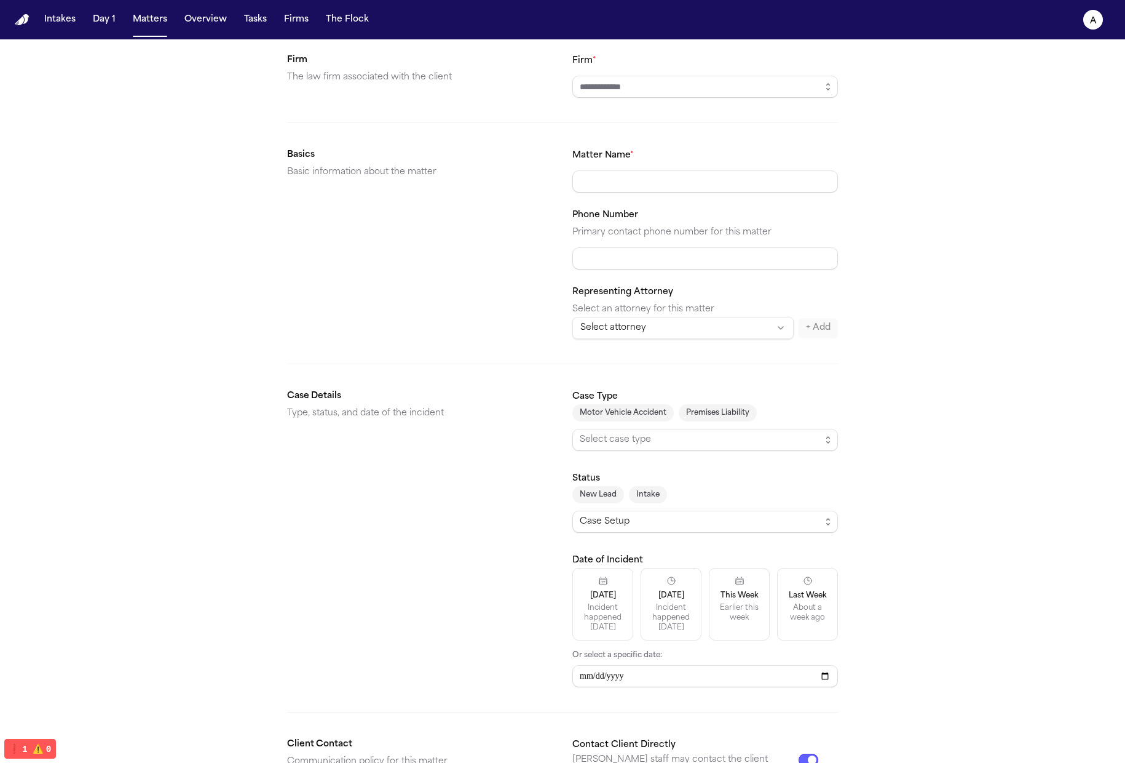
click at [713, 472] on div "Create Matter Firm The law firm associated with the client Firm * Basics Basic …" at bounding box center [562, 656] width 1125 height 1357
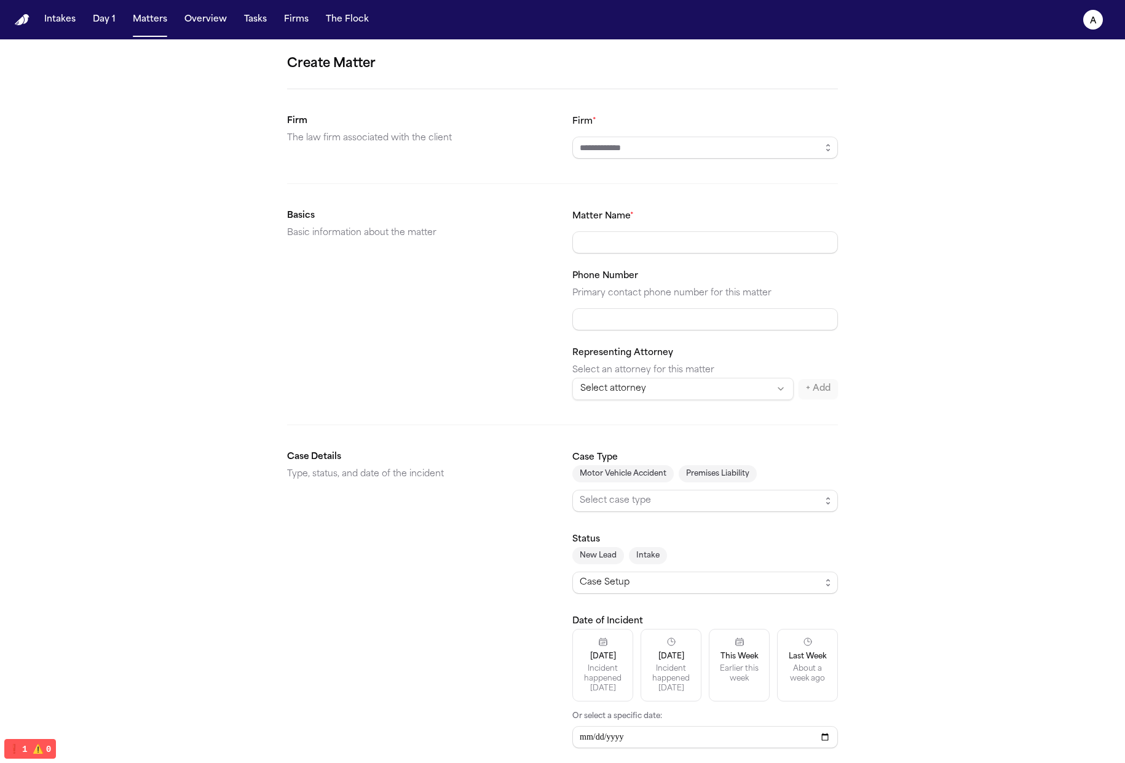
click at [585, 560] on button "New Lead" at bounding box center [599, 555] width 52 height 17
click at [654, 558] on button "Intake" at bounding box center [648, 555] width 38 height 17
click at [593, 556] on button "New Lead" at bounding box center [599, 555] width 52 height 17
click at [686, 553] on div "New Lead Intake" at bounding box center [706, 555] width 266 height 17
click at [587, 557] on button "New Lead" at bounding box center [599, 555] width 52 height 17
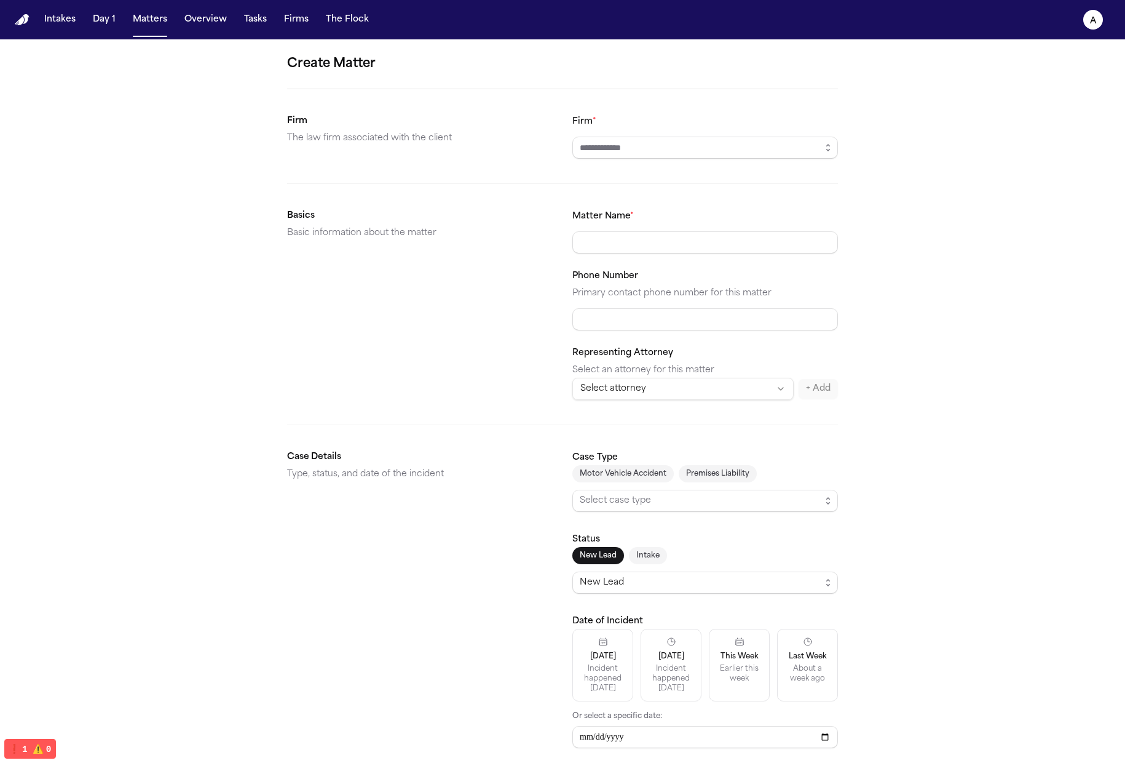
click at [625, 559] on div "New Lead Intake" at bounding box center [706, 555] width 266 height 17
click at [630, 558] on button "Intake" at bounding box center [648, 555] width 38 height 17
click at [587, 561] on button "New Lead" at bounding box center [599, 555] width 52 height 17
click at [667, 550] on div "New Lead Intake" at bounding box center [706, 555] width 266 height 17
click at [592, 556] on button "New Lead" at bounding box center [599, 555] width 52 height 17
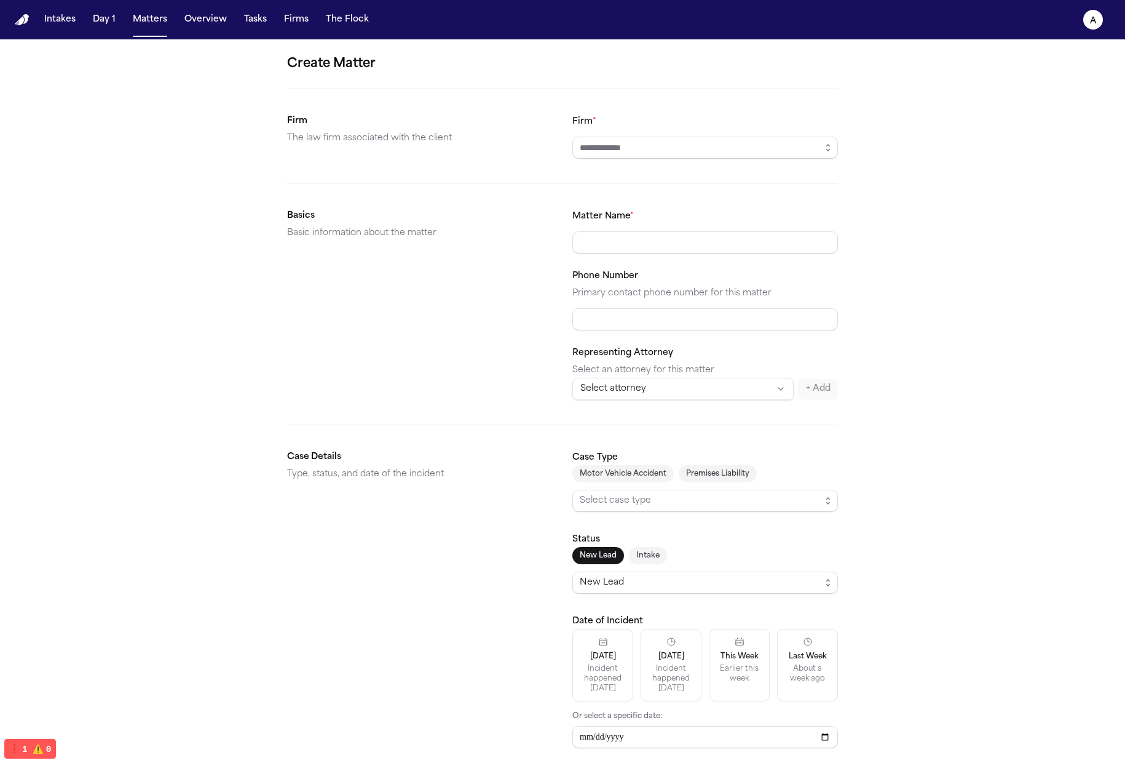
click at [663, 556] on div "New Lead Intake" at bounding box center [706, 555] width 266 height 17
click at [647, 554] on button "Intake" at bounding box center [648, 555] width 38 height 17
click at [560, 563] on section "Case Details Type, status, and date of the incident Case Type Motor Vehicle Acc…" at bounding box center [562, 599] width 551 height 298
click at [615, 553] on button "New Lead" at bounding box center [599, 555] width 52 height 17
click at [633, 569] on div "New Lead Intake New Lead" at bounding box center [706, 570] width 266 height 47
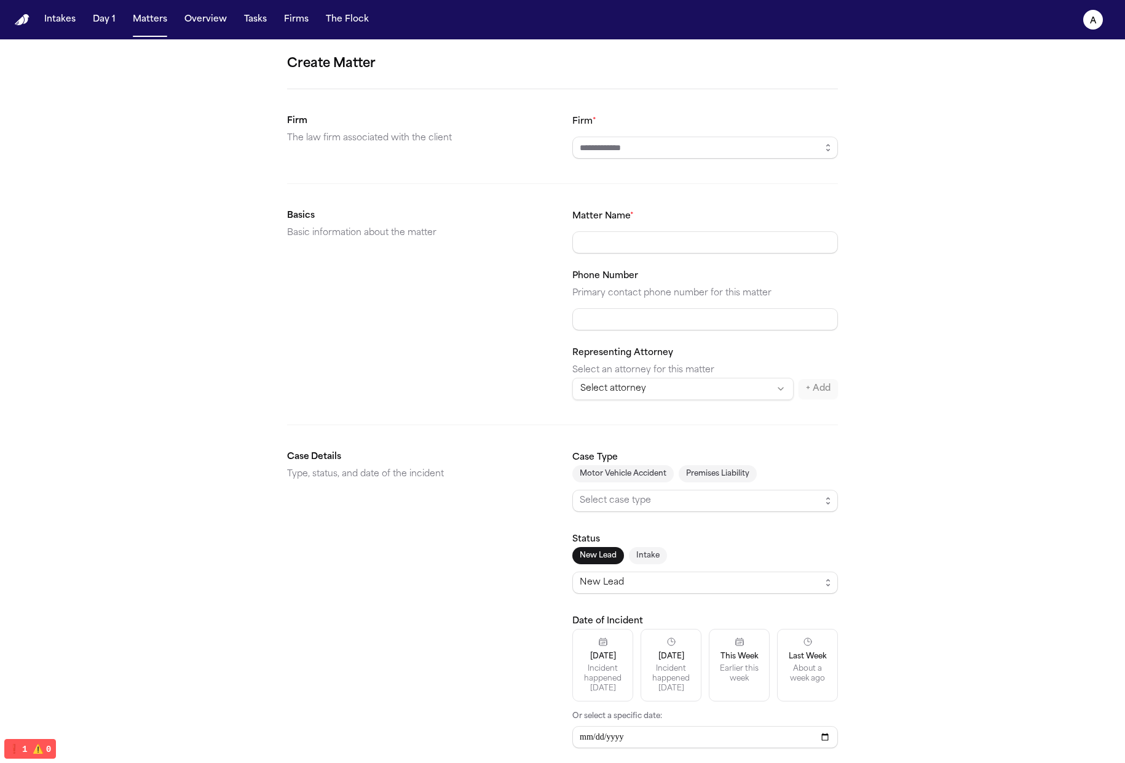
click at [641, 556] on button "Intake" at bounding box center [648, 555] width 38 height 17
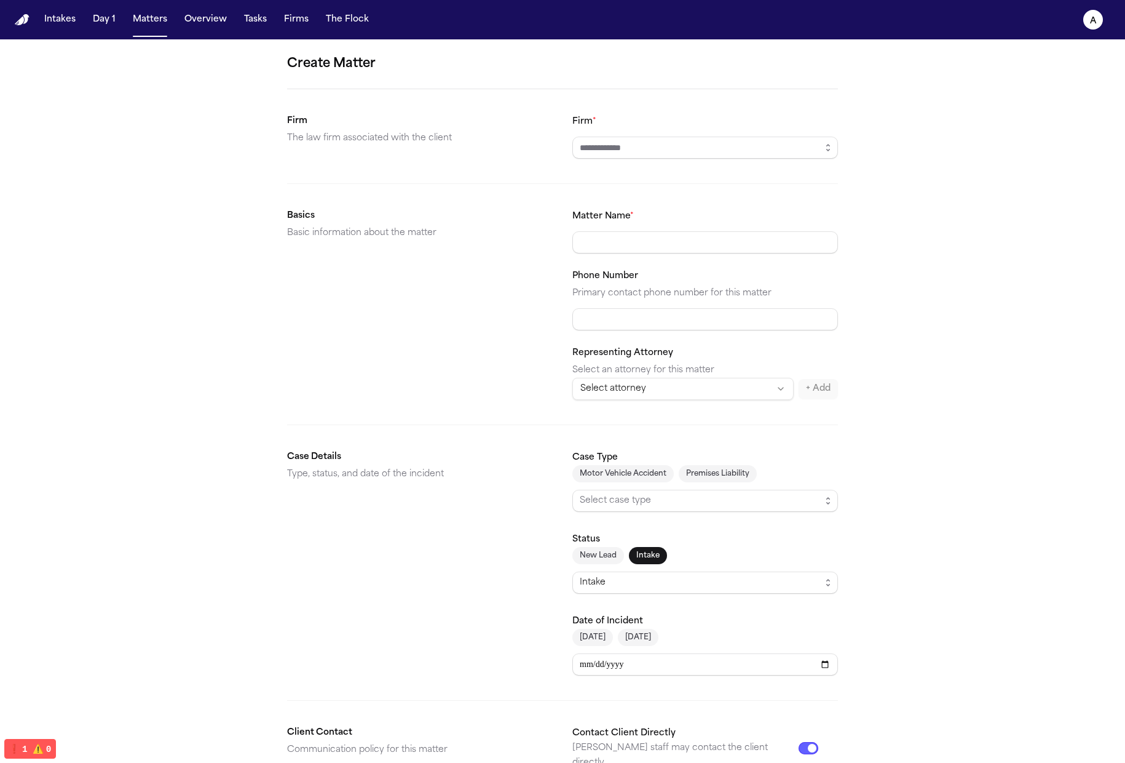
click at [601, 547] on button "New Lead" at bounding box center [599, 555] width 52 height 17
click at [641, 555] on button "Intake" at bounding box center [648, 555] width 38 height 17
click at [579, 554] on button "New Lead" at bounding box center [599, 555] width 52 height 17
click at [622, 550] on div "New Lead Intake" at bounding box center [706, 555] width 266 height 17
click at [630, 554] on button "Intake" at bounding box center [648, 555] width 38 height 17
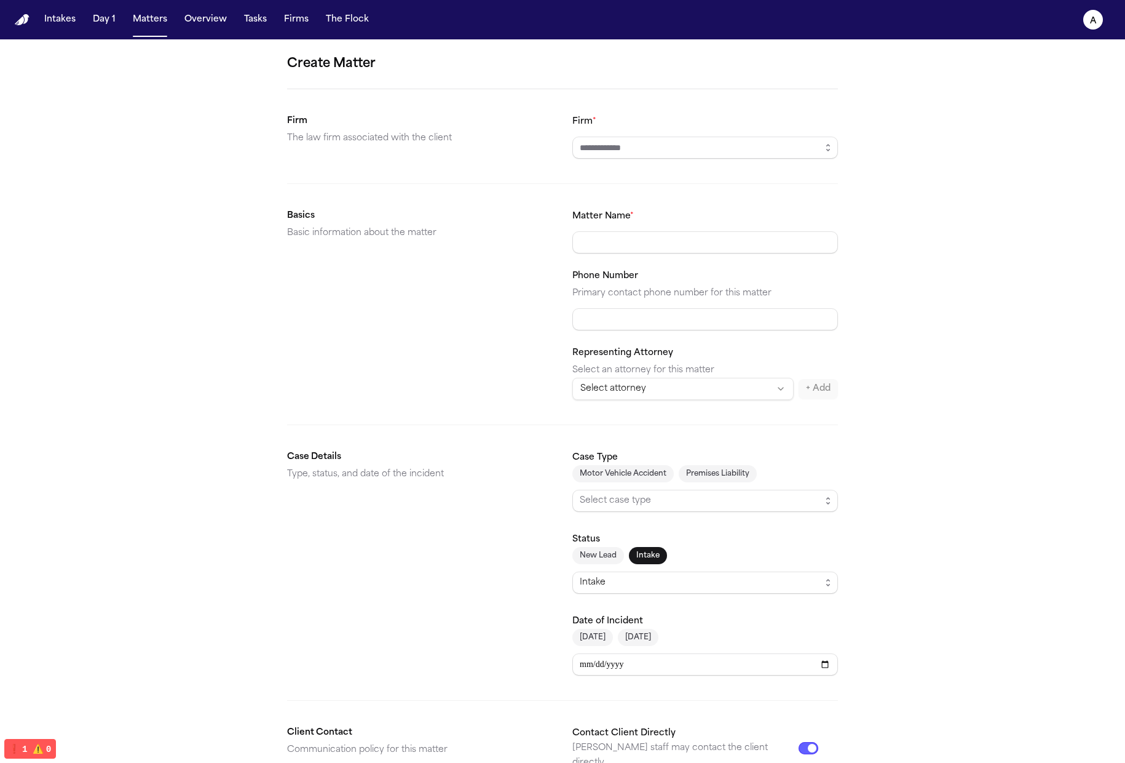
click at [614, 478] on button "Motor Vehicle Accident" at bounding box center [623, 473] width 101 height 17
click at [691, 469] on button "Premises Liability" at bounding box center [718, 473] width 78 height 17
click at [609, 475] on button "Motor Vehicle Accident" at bounding box center [623, 473] width 101 height 17
click at [698, 471] on button "Premises Liability" at bounding box center [718, 473] width 78 height 17
click at [573, 481] on div "Motor Vehicle Accident Premises Liability" at bounding box center [706, 473] width 266 height 17
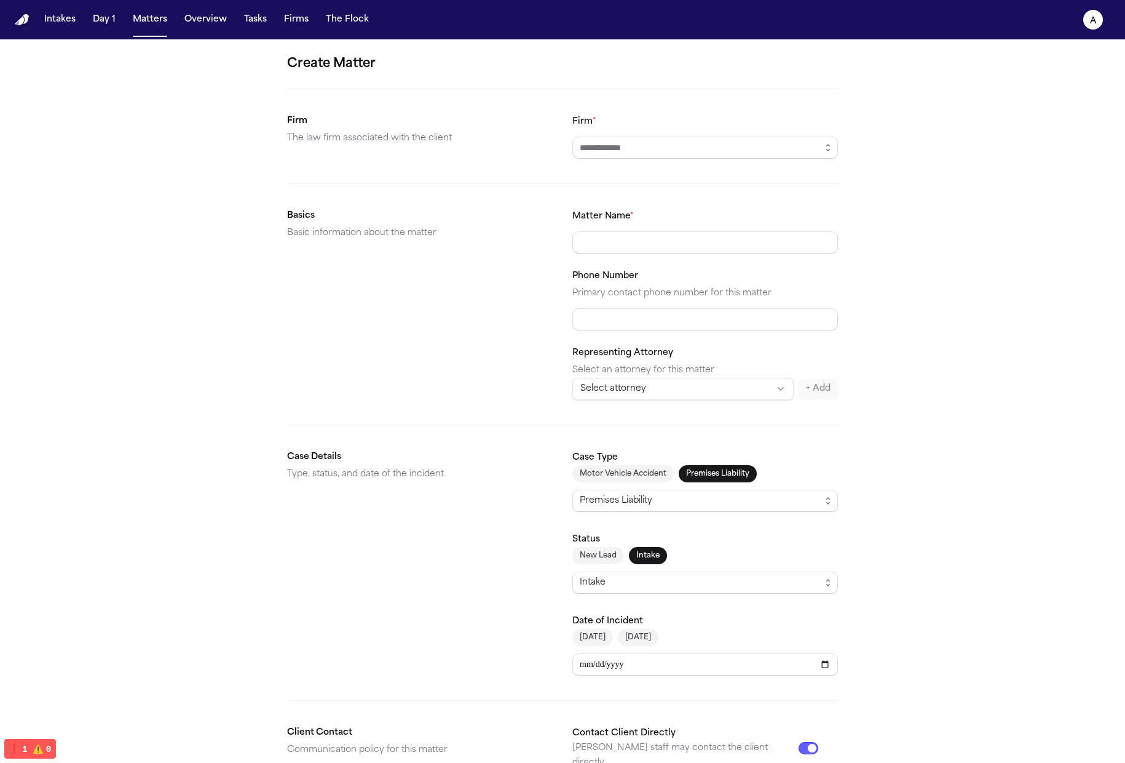
click at [680, 468] on button "Premises Liability" at bounding box center [718, 473] width 78 height 17
click at [640, 468] on button "Motor Vehicle Accident" at bounding box center [623, 473] width 101 height 17
click at [713, 467] on button "Premises Liability" at bounding box center [718, 473] width 78 height 17
click at [603, 471] on button "Motor Vehicle Accident" at bounding box center [623, 473] width 101 height 17
click at [683, 495] on div "Motor Vehicle Accident" at bounding box center [700, 500] width 241 height 15
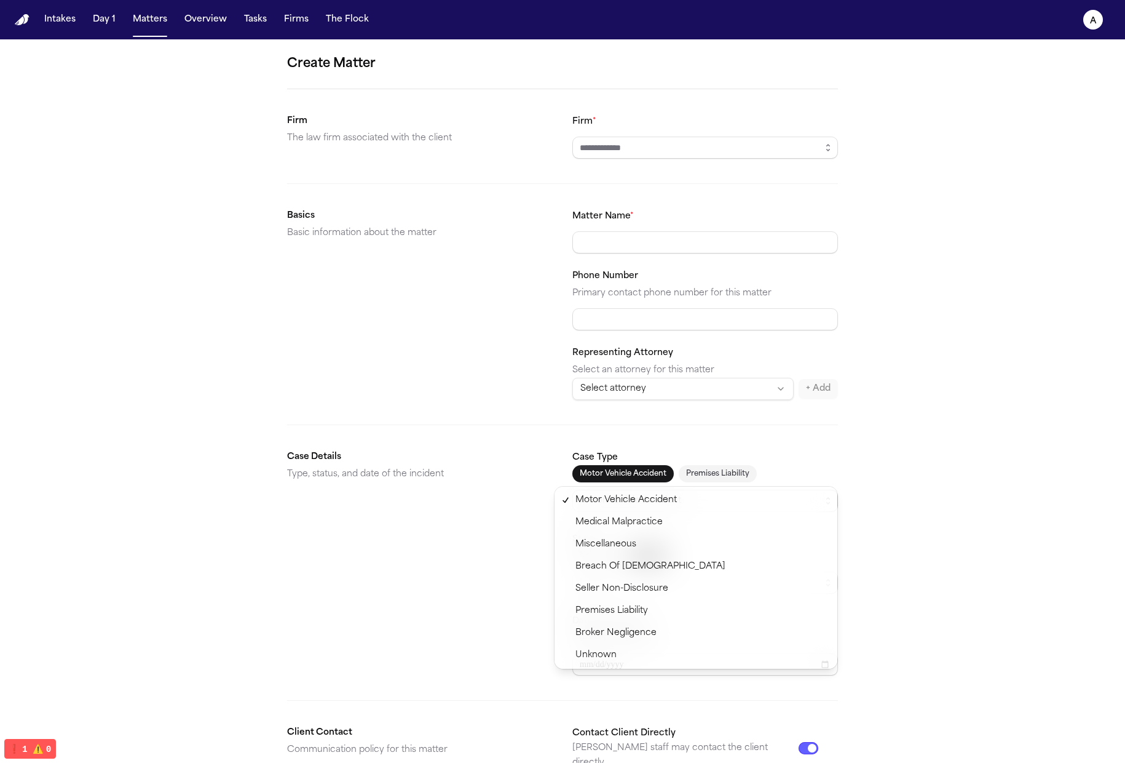
click at [713, 565] on div "Create Matter Firm The law firm associated with the client Firm * Basics Basic …" at bounding box center [562, 681] width 1125 height 1284
click at [637, 478] on button "Motor Vehicle Accident" at bounding box center [623, 473] width 101 height 17
click at [713, 462] on div "Case Type Motor Vehicle Accident Premises Liability Motor Vehicle Accident" at bounding box center [706, 481] width 266 height 62
click at [692, 475] on button "Premises Liability" at bounding box center [718, 473] width 78 height 17
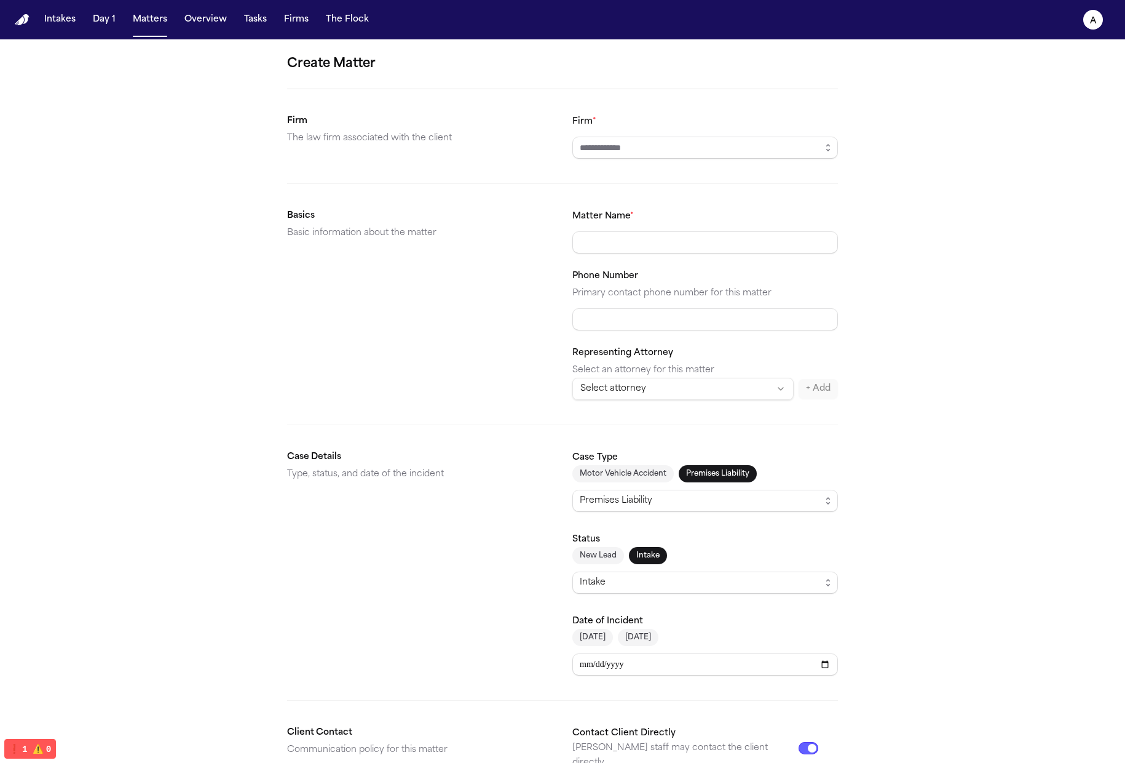
click at [611, 480] on button "Motor Vehicle Accident" at bounding box center [623, 473] width 101 height 17
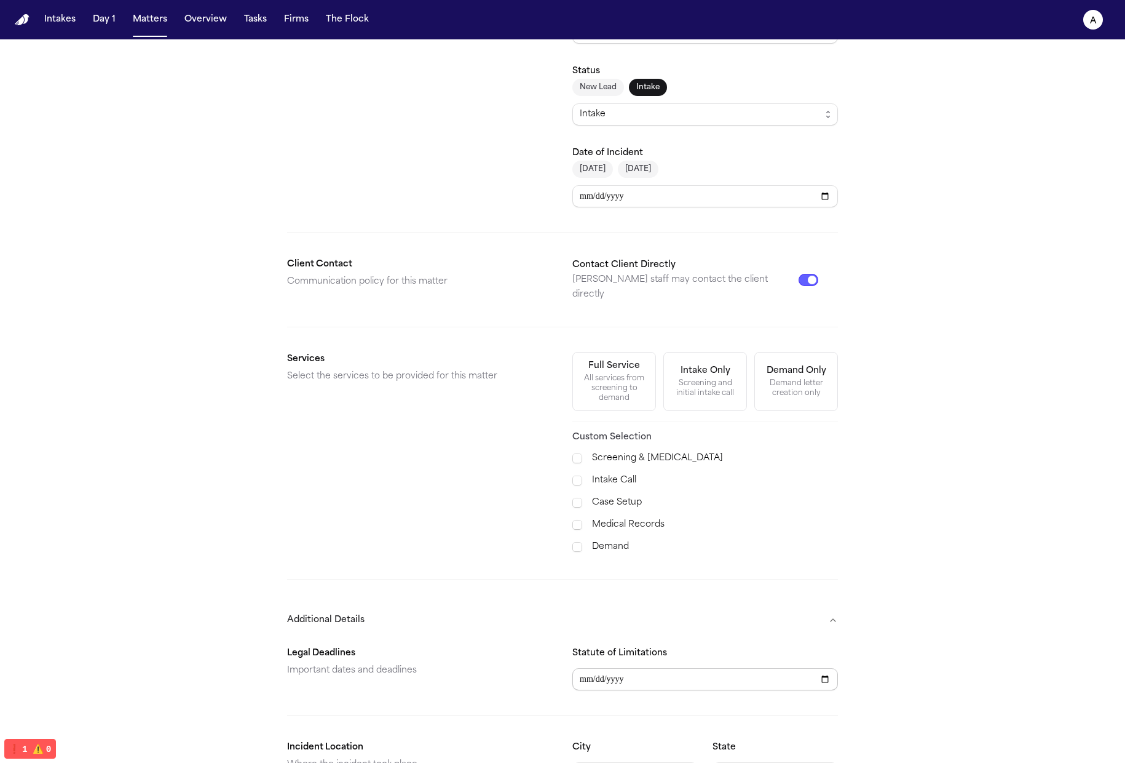
scroll to position [255, 0]
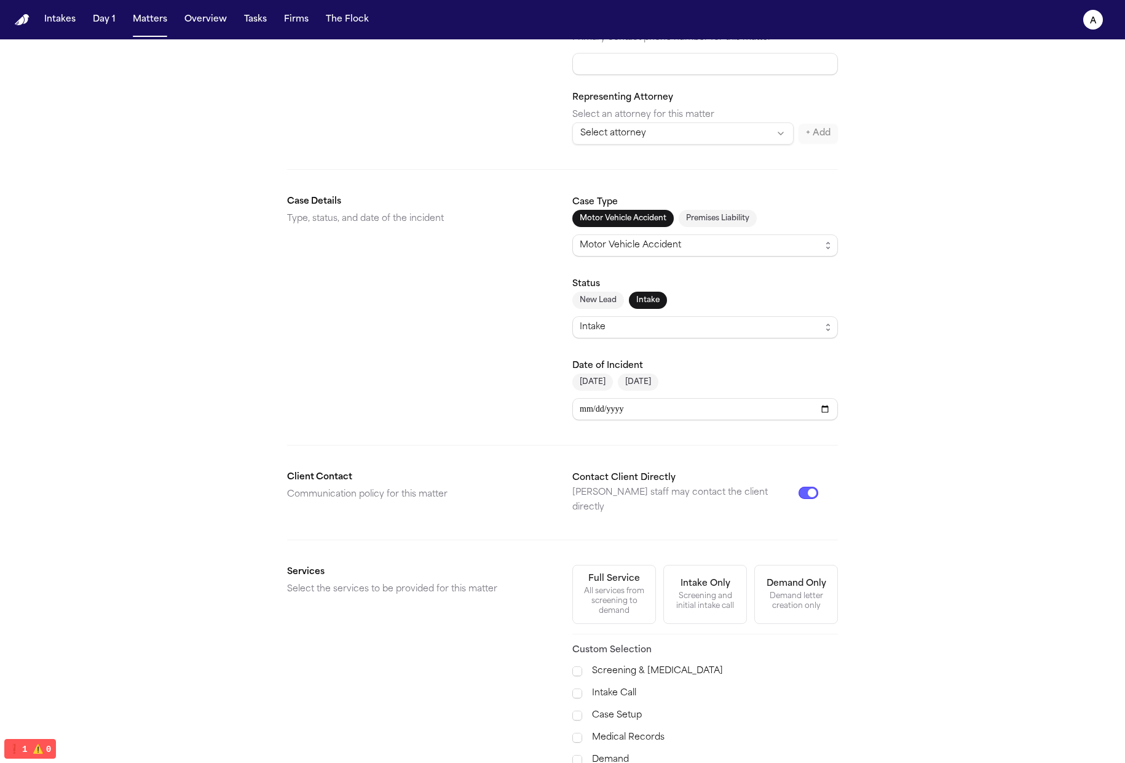
click at [636, 389] on button "[DATE]" at bounding box center [638, 381] width 41 height 17
click at [589, 382] on button "[DATE]" at bounding box center [593, 381] width 41 height 17
click at [713, 367] on div "**********" at bounding box center [706, 389] width 266 height 62
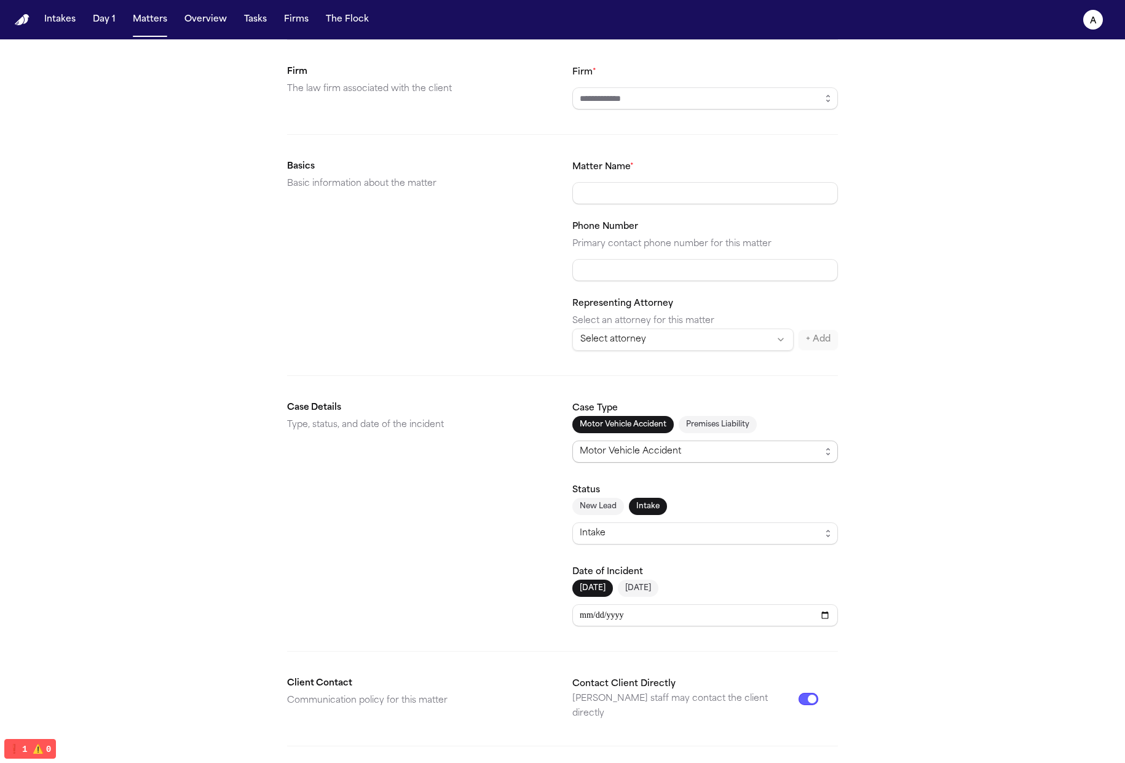
scroll to position [0, 0]
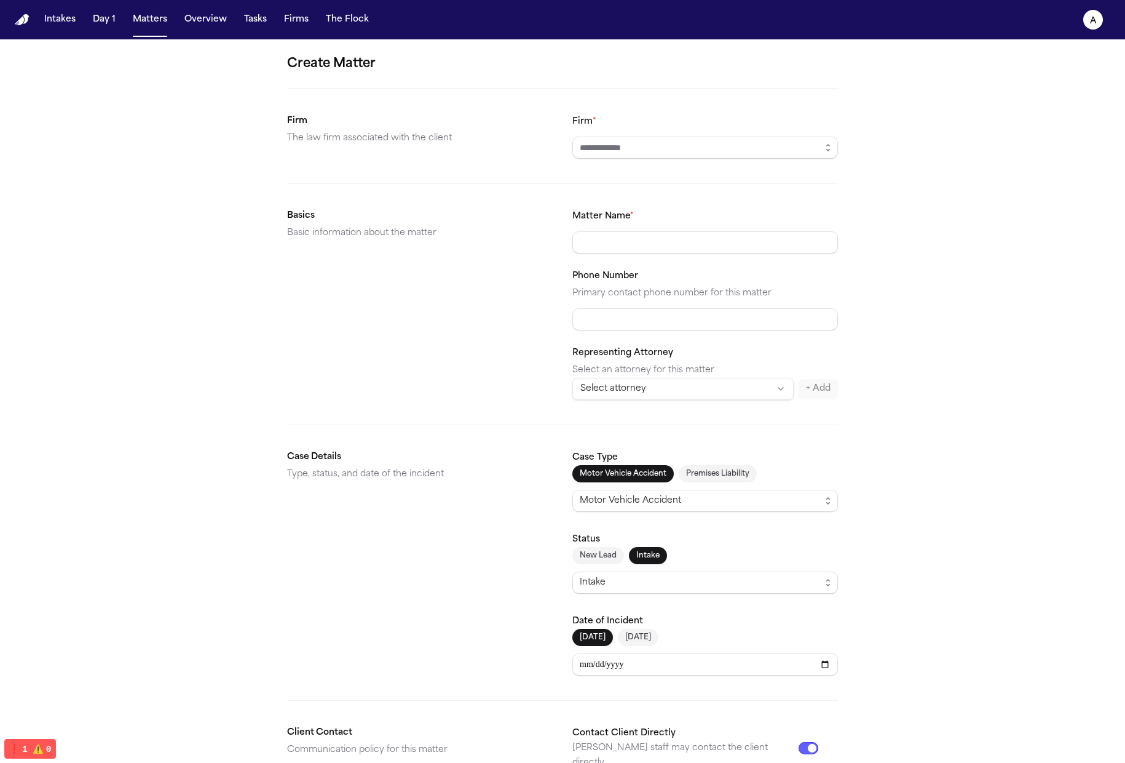
click at [713, 483] on div "Motor Vehicle Accident Premises Liability Motor Vehicle Accident" at bounding box center [706, 488] width 266 height 47
click at [713, 474] on button "Premises Liability" at bounding box center [718, 473] width 78 height 17
click at [713, 468] on div "**********" at bounding box center [562, 681] width 1125 height 1284
click at [621, 470] on button "Motor Vehicle Accident" at bounding box center [623, 473] width 101 height 17
click at [713, 470] on button "Premises Liability" at bounding box center [718, 473] width 78 height 17
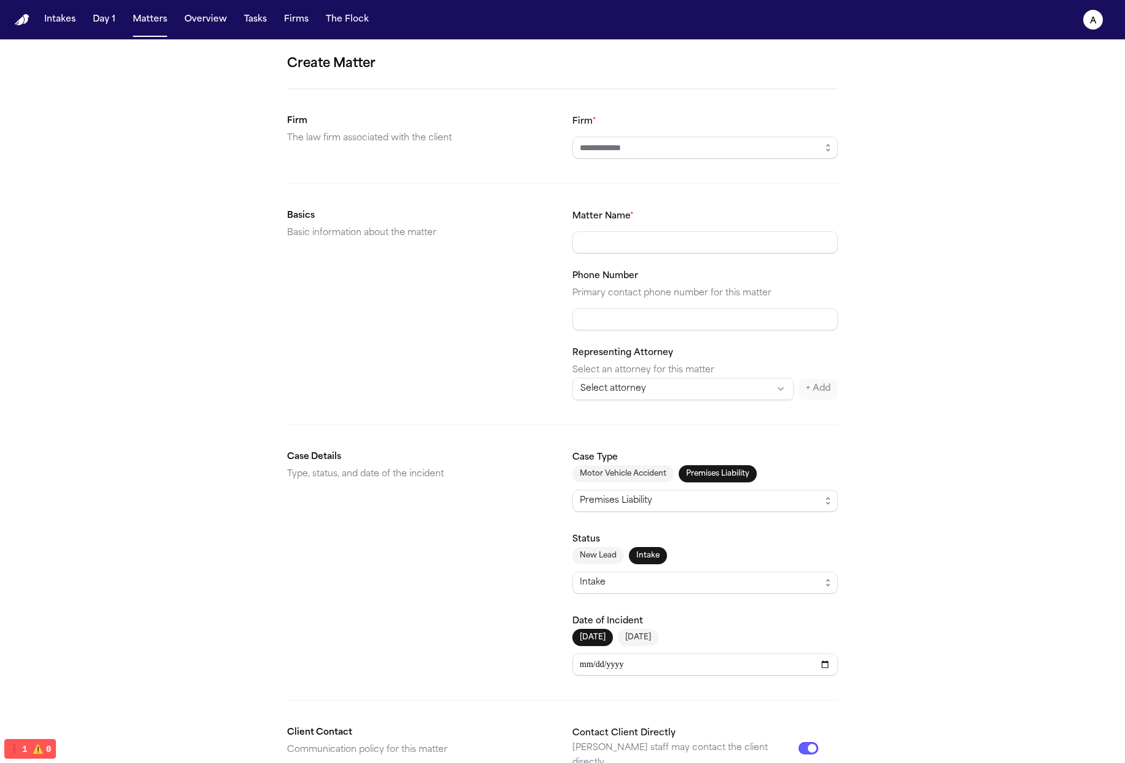
click at [713, 465] on div "Motor Vehicle Accident Premises Liability" at bounding box center [706, 473] width 266 height 17
click at [618, 467] on button "Motor Vehicle Accident" at bounding box center [623, 473] width 101 height 17
click at [713, 460] on div "Case Type Motor Vehicle Accident Premises Liability Motor Vehicle Accident" at bounding box center [706, 481] width 266 height 62
click at [713, 448] on form "**********" at bounding box center [562, 681] width 551 height 1254
click at [632, 418] on form "**********" at bounding box center [562, 681] width 551 height 1254
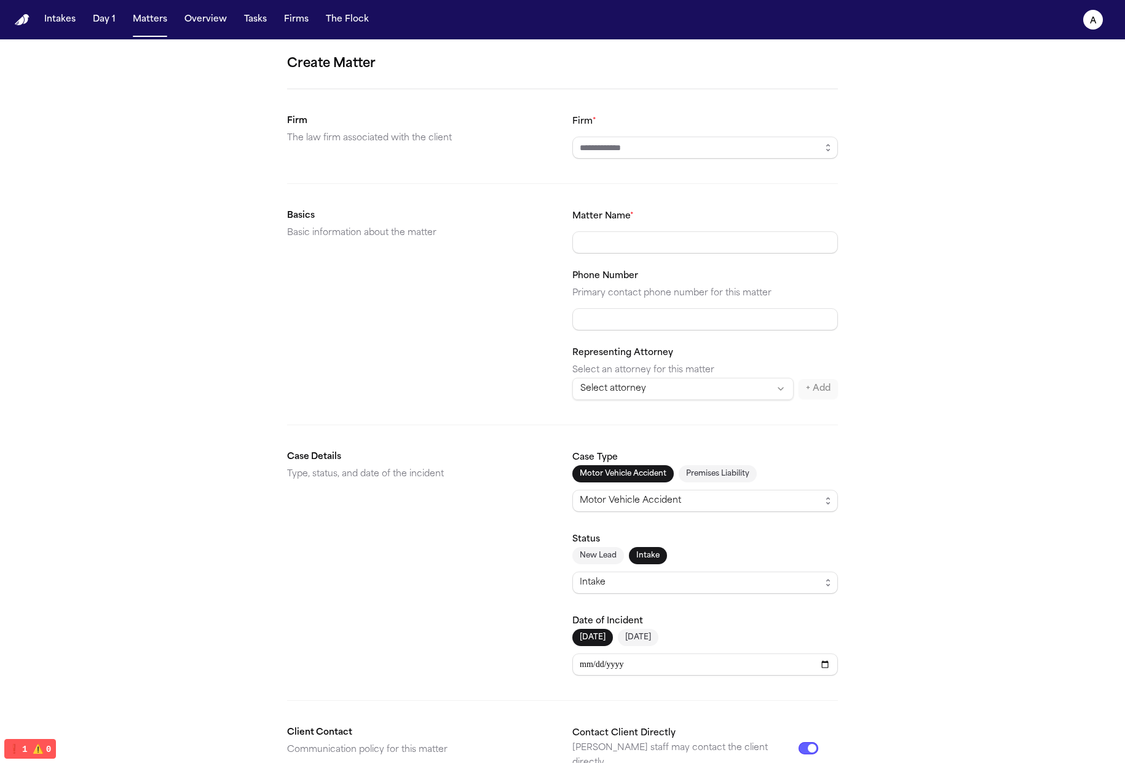
click at [608, 448] on form "**********" at bounding box center [562, 681] width 551 height 1254
click at [713, 444] on form "**********" at bounding box center [562, 681] width 551 height 1254
click at [713, 453] on div "Case Type Motor Vehicle Accident Premises Liability Motor Vehicle Accident" at bounding box center [706, 481] width 266 height 62
click at [713, 478] on button "Premises Liability" at bounding box center [718, 473] width 78 height 17
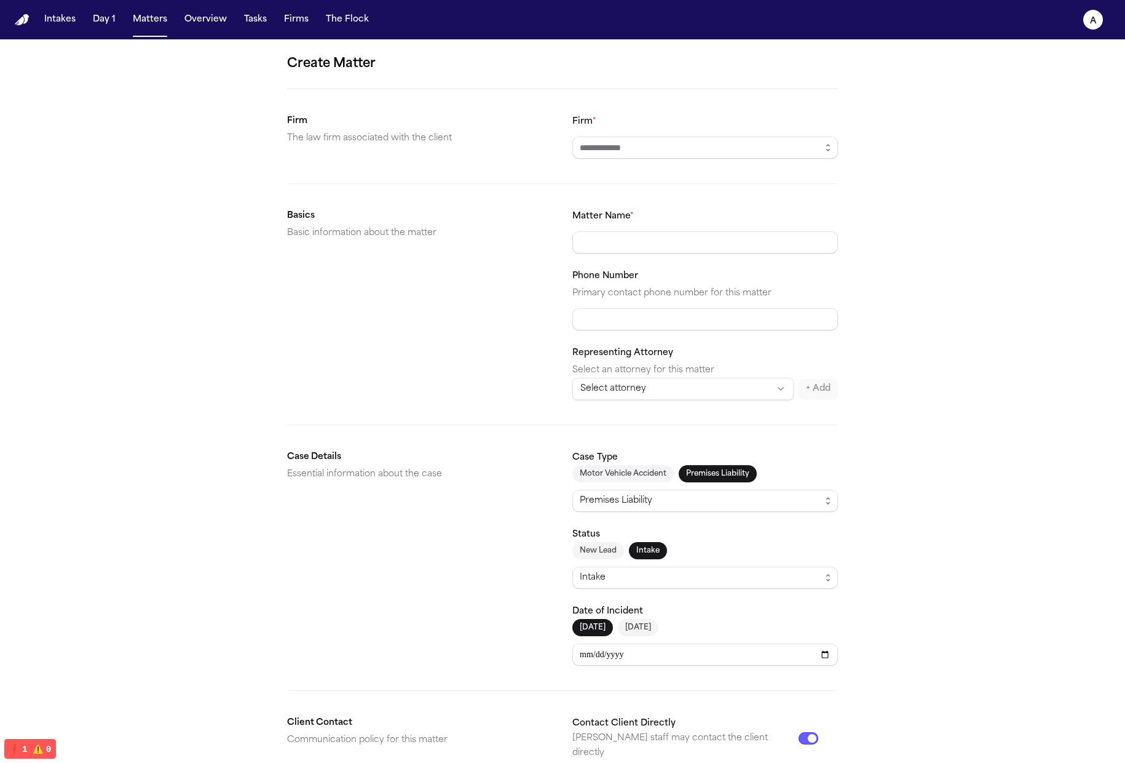
click at [617, 473] on button "Motor Vehicle Accident" at bounding box center [623, 473] width 101 height 17
click at [713, 470] on button "Premises Liability" at bounding box center [718, 473] width 78 height 17
click at [662, 458] on div "Case Type Motor Vehicle Accident Premises Liability Premises Liability" at bounding box center [706, 481] width 266 height 62
click at [654, 467] on button "Motor Vehicle Accident" at bounding box center [623, 473] width 101 height 17
click at [582, 558] on button "New Lead" at bounding box center [599, 550] width 52 height 17
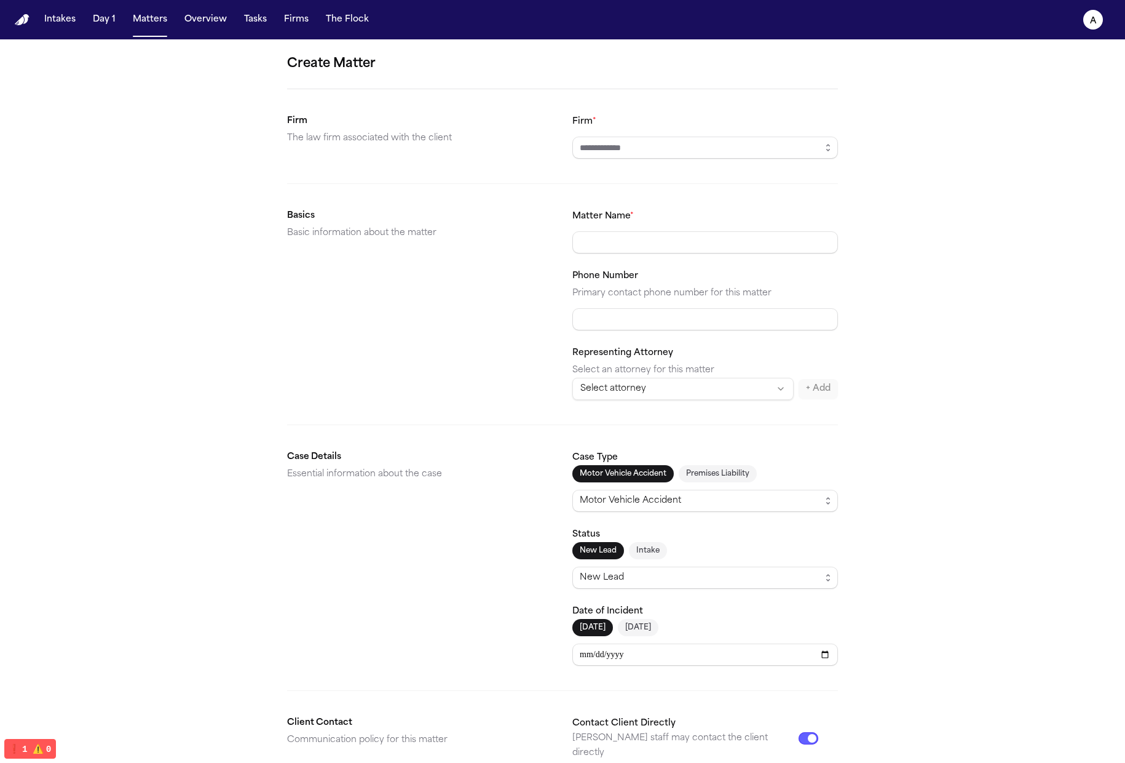
click at [673, 549] on div "New Lead Intake" at bounding box center [706, 550] width 266 height 17
click at [629, 553] on button "Intake" at bounding box center [648, 550] width 38 height 17
click at [609, 555] on button "New Lead" at bounding box center [599, 550] width 52 height 17
click at [699, 557] on div "New Lead Intake" at bounding box center [706, 550] width 266 height 17
click at [651, 554] on button "Intake" at bounding box center [648, 550] width 38 height 17
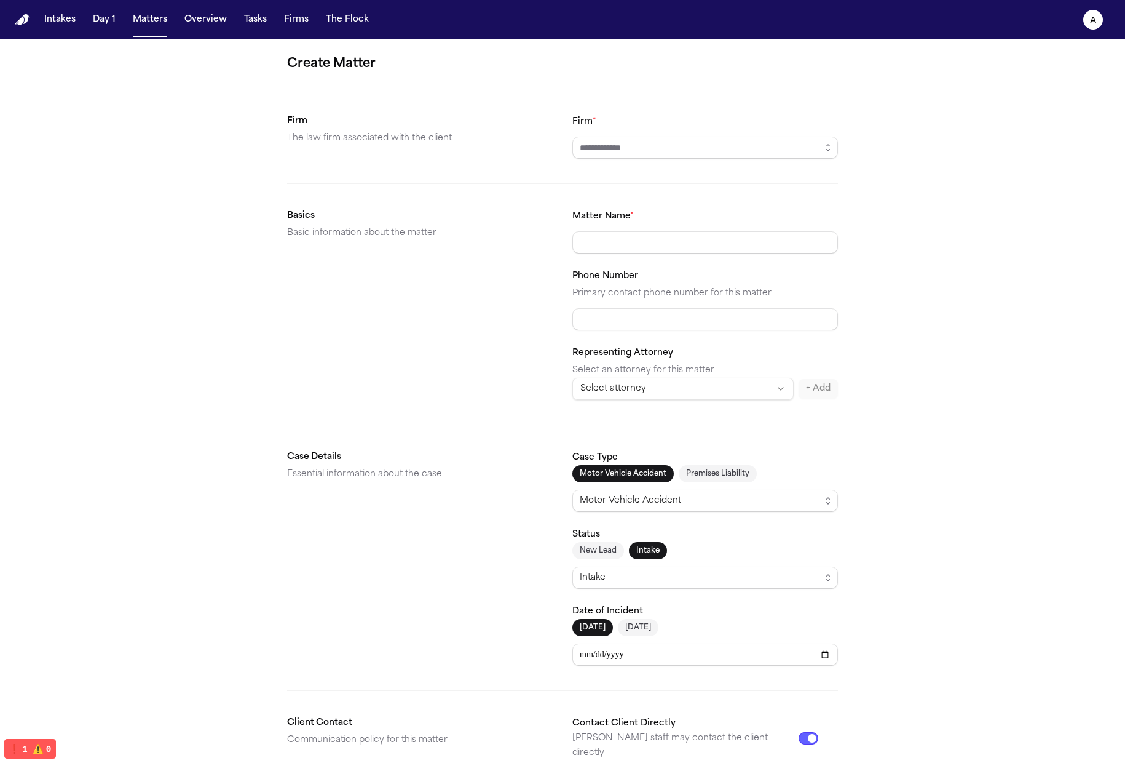
click at [585, 628] on button "[DATE]" at bounding box center [593, 627] width 41 height 17
click at [623, 625] on button "[DATE]" at bounding box center [638, 627] width 41 height 17
click at [596, 544] on button "New Lead" at bounding box center [599, 550] width 52 height 17
click at [644, 547] on button "Intake" at bounding box center [648, 550] width 38 height 17
click at [589, 539] on label "Status" at bounding box center [587, 533] width 28 height 9
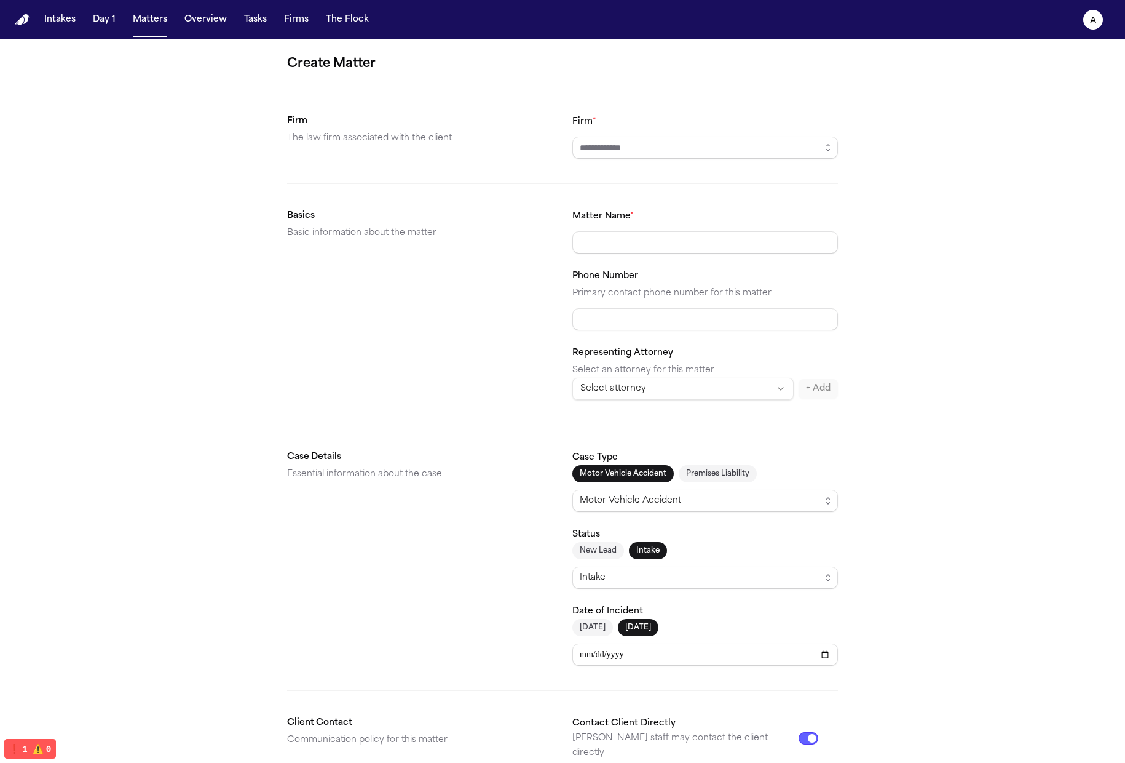
click at [598, 626] on button "[DATE]" at bounding box center [593, 627] width 41 height 17
click at [646, 624] on button "[DATE]" at bounding box center [638, 627] width 41 height 17
click at [598, 534] on div "Status New Lead Intake Intake" at bounding box center [706, 557] width 266 height 62
click at [599, 544] on button "New Lead" at bounding box center [599, 550] width 52 height 17
drag, startPoint x: 657, startPoint y: 544, endPoint x: 636, endPoint y: 551, distance: 21.4
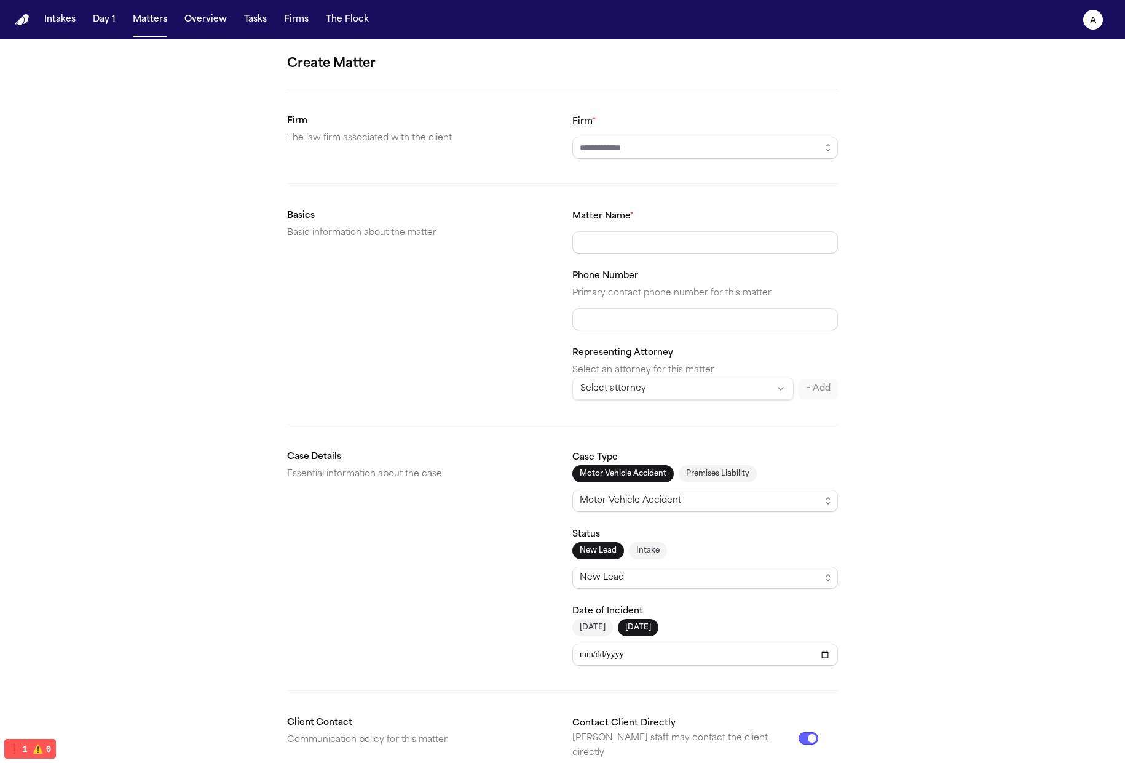
click at [657, 544] on button "Intake" at bounding box center [648, 550] width 38 height 17
drag, startPoint x: 588, startPoint y: 552, endPoint x: 595, endPoint y: 563, distance: 13.8
click at [587, 552] on button "New Lead" at bounding box center [599, 550] width 52 height 17
click at [596, 622] on button "[DATE]" at bounding box center [593, 627] width 41 height 17
click at [641, 629] on button "[DATE]" at bounding box center [638, 627] width 41 height 17
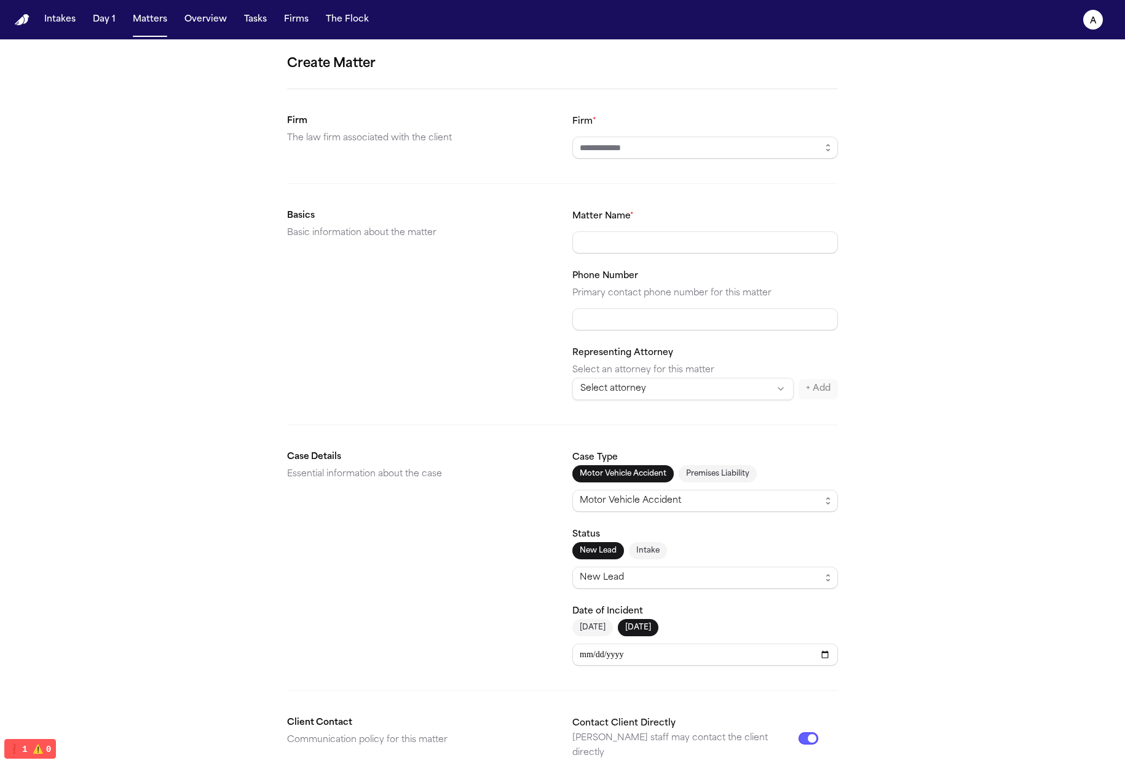
click at [577, 622] on button "[DATE]" at bounding box center [593, 627] width 41 height 17
click at [657, 615] on div "**********" at bounding box center [706, 634] width 266 height 62
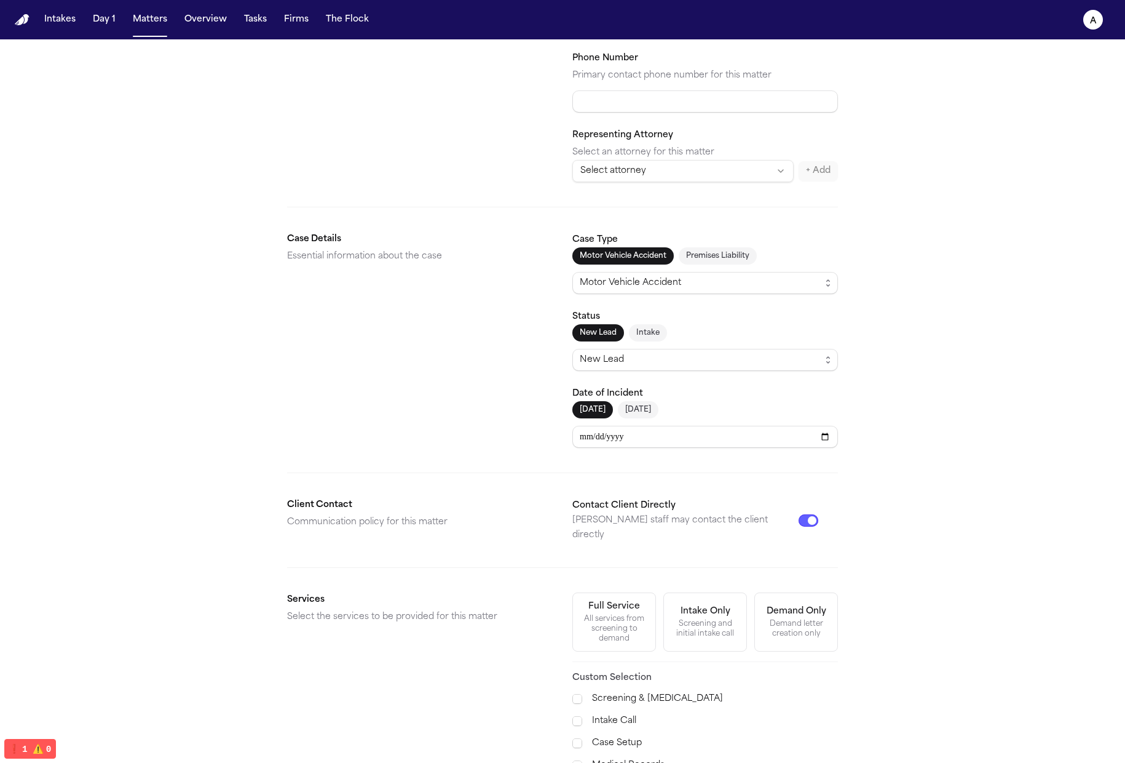
click at [638, 402] on button "[DATE]" at bounding box center [638, 409] width 41 height 17
click at [581, 411] on button "[DATE]" at bounding box center [593, 409] width 41 height 17
click at [628, 405] on button "[DATE]" at bounding box center [638, 409] width 41 height 17
click at [713, 396] on div "**********" at bounding box center [706, 417] width 266 height 62
click at [575, 398] on label "Date of Incident" at bounding box center [608, 393] width 71 height 9
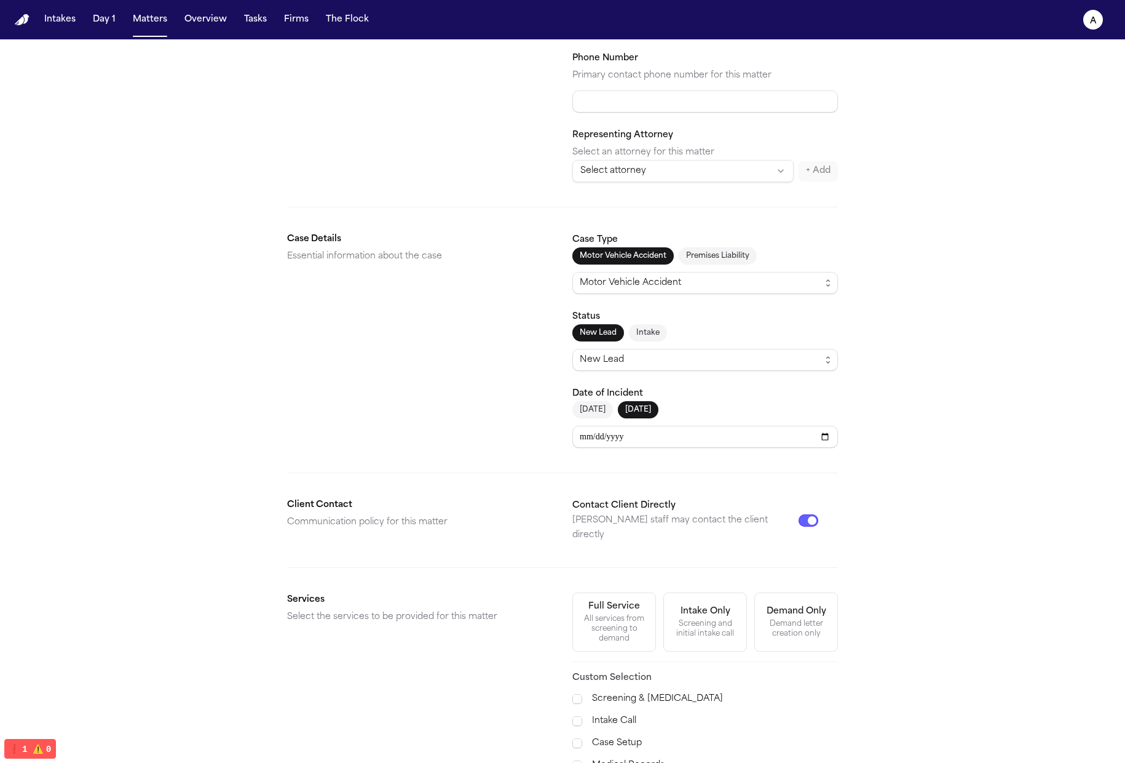
click at [624, 416] on button "[DATE]" at bounding box center [638, 409] width 41 height 17
click at [573, 414] on button "[DATE]" at bounding box center [593, 409] width 41 height 17
click at [612, 414] on div "[DATE] [DATE]" at bounding box center [706, 409] width 266 height 17
click at [618, 413] on button "[DATE]" at bounding box center [638, 409] width 41 height 17
click at [601, 414] on button "[DATE]" at bounding box center [593, 409] width 41 height 17
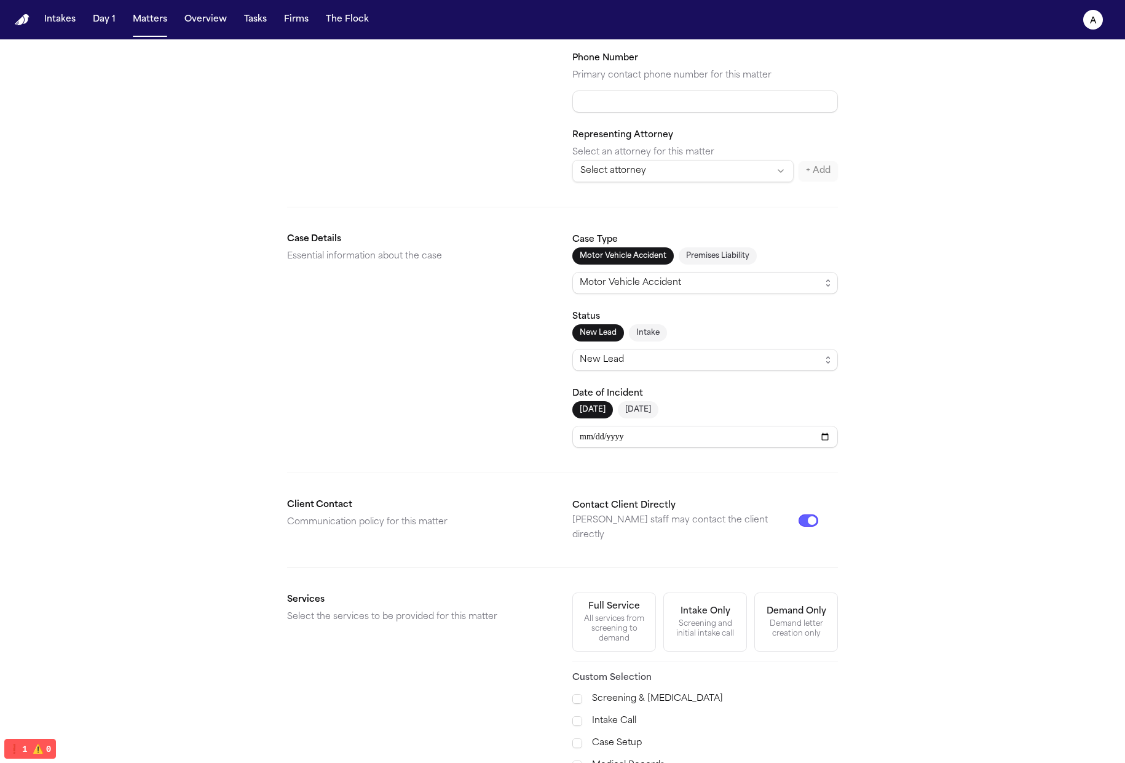
click at [643, 409] on button "[DATE]" at bounding box center [638, 409] width 41 height 17
click at [581, 409] on button "[DATE]" at bounding box center [593, 409] width 41 height 17
click at [662, 409] on div "[DATE] [DATE]" at bounding box center [706, 409] width 266 height 17
click at [589, 416] on button "[DATE]" at bounding box center [593, 409] width 41 height 17
click at [659, 407] on button "[DATE]" at bounding box center [638, 409] width 41 height 17
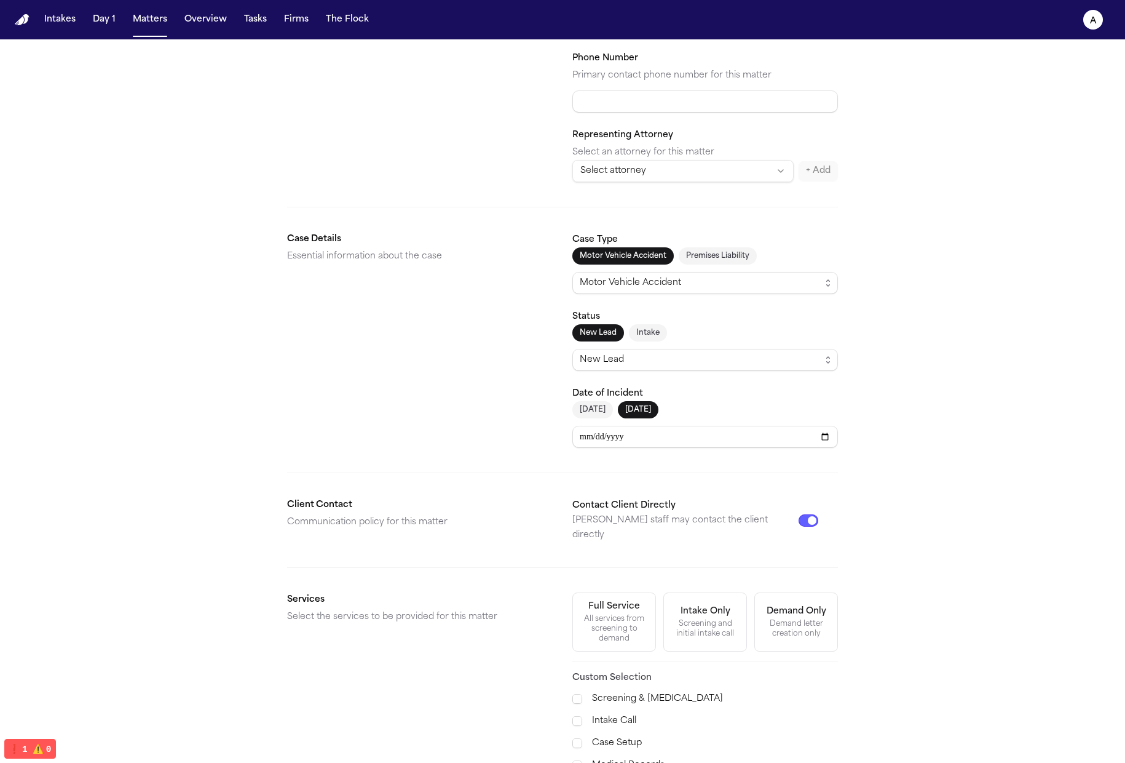
click at [591, 406] on button "[DATE]" at bounding box center [593, 409] width 41 height 17
click at [673, 409] on div "[DATE] [DATE]" at bounding box center [706, 409] width 266 height 17
click at [618, 412] on button "[DATE]" at bounding box center [638, 409] width 41 height 17
click at [585, 411] on button "[DATE]" at bounding box center [593, 409] width 41 height 17
click at [673, 438] on input "**********" at bounding box center [706, 437] width 266 height 22
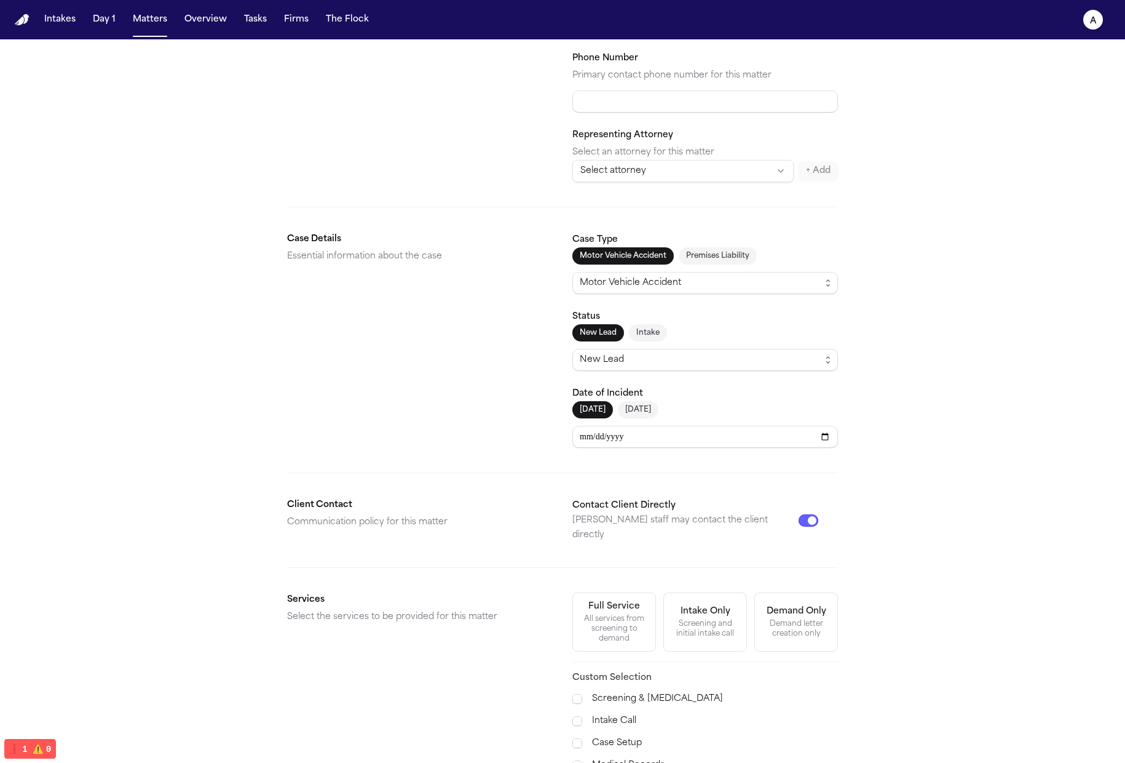
click at [687, 411] on div "[DATE] [DATE]" at bounding box center [706, 409] width 266 height 17
click at [636, 406] on button "[DATE]" at bounding box center [638, 409] width 41 height 17
click at [587, 405] on button "[DATE]" at bounding box center [593, 409] width 41 height 17
type input "**********"
click at [713, 387] on div "**********" at bounding box center [706, 417] width 266 height 62
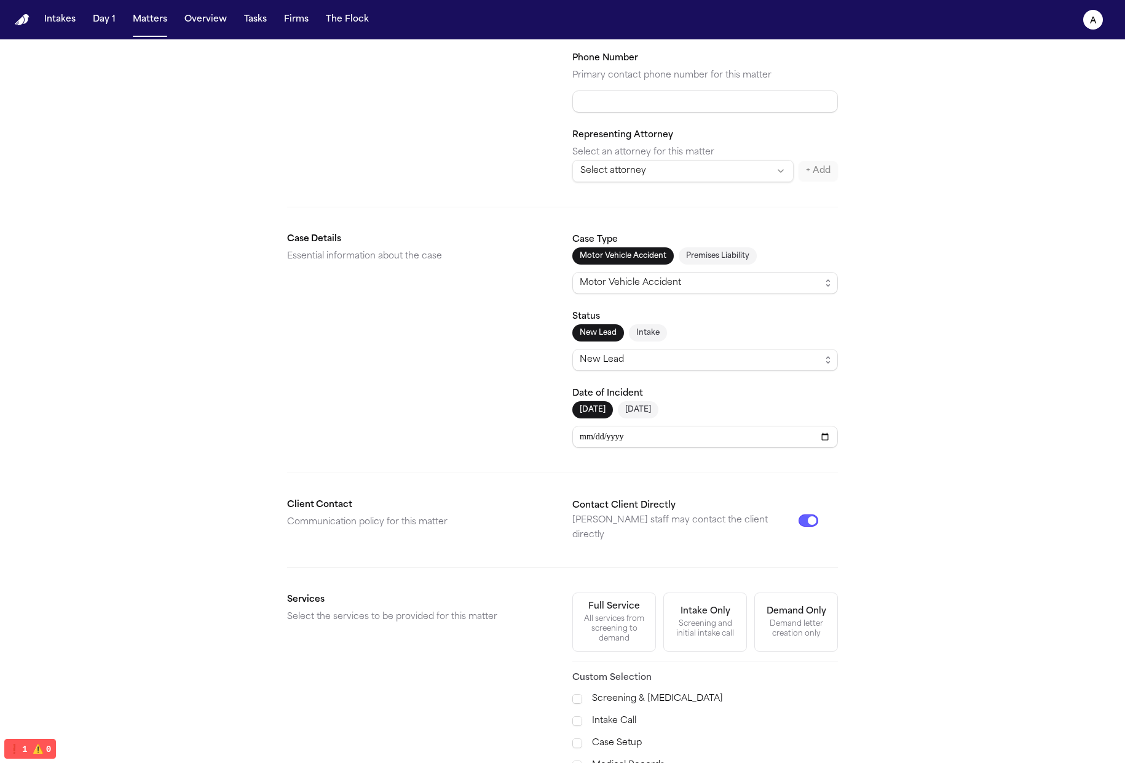
click at [651, 344] on div "New Lead Intake New Lead" at bounding box center [706, 347] width 266 height 47
click at [648, 336] on button "Intake" at bounding box center [648, 332] width 38 height 17
click at [713, 376] on div "**********" at bounding box center [706, 340] width 266 height 216
click at [602, 324] on button "New Lead" at bounding box center [599, 332] width 52 height 17
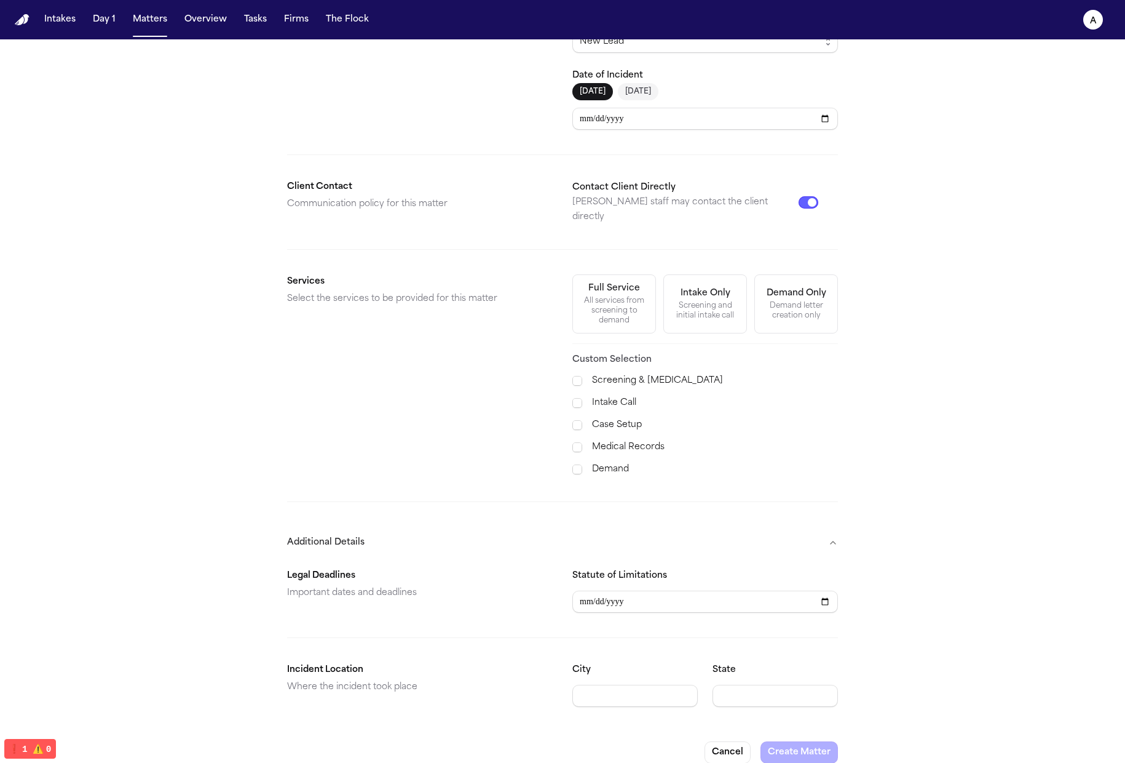
scroll to position [260, 0]
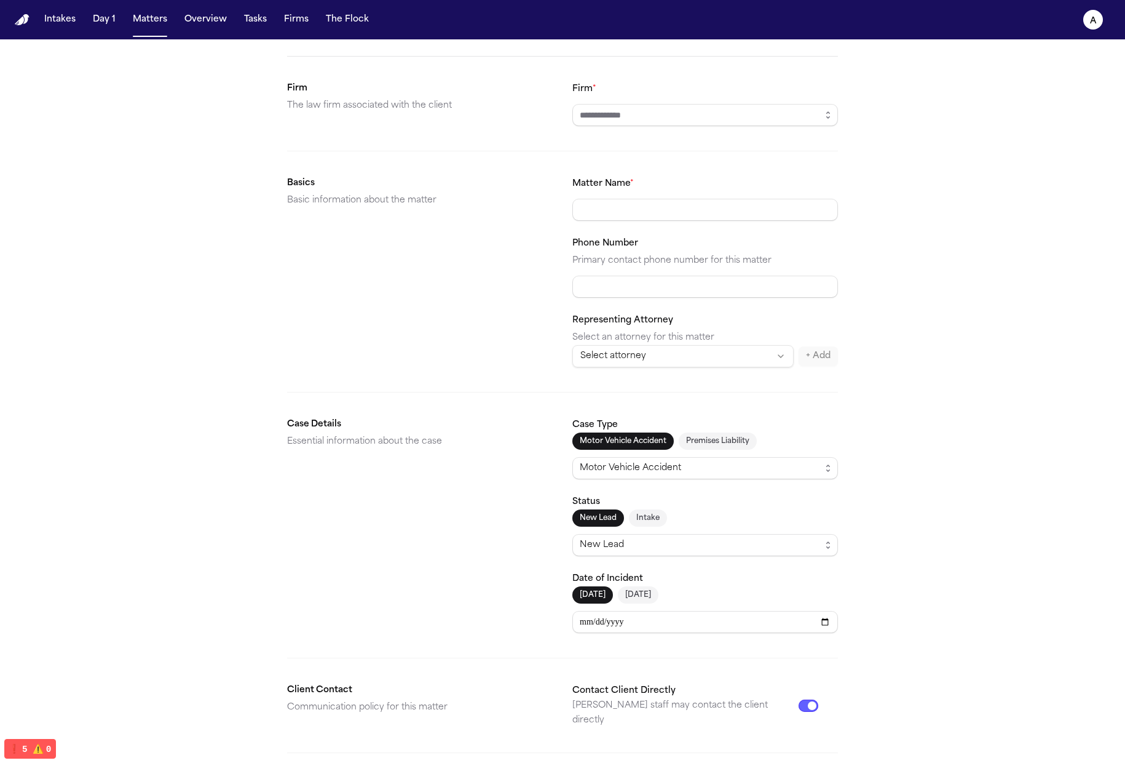
click at [713, 403] on div "**********" at bounding box center [562, 644] width 1125 height 1274
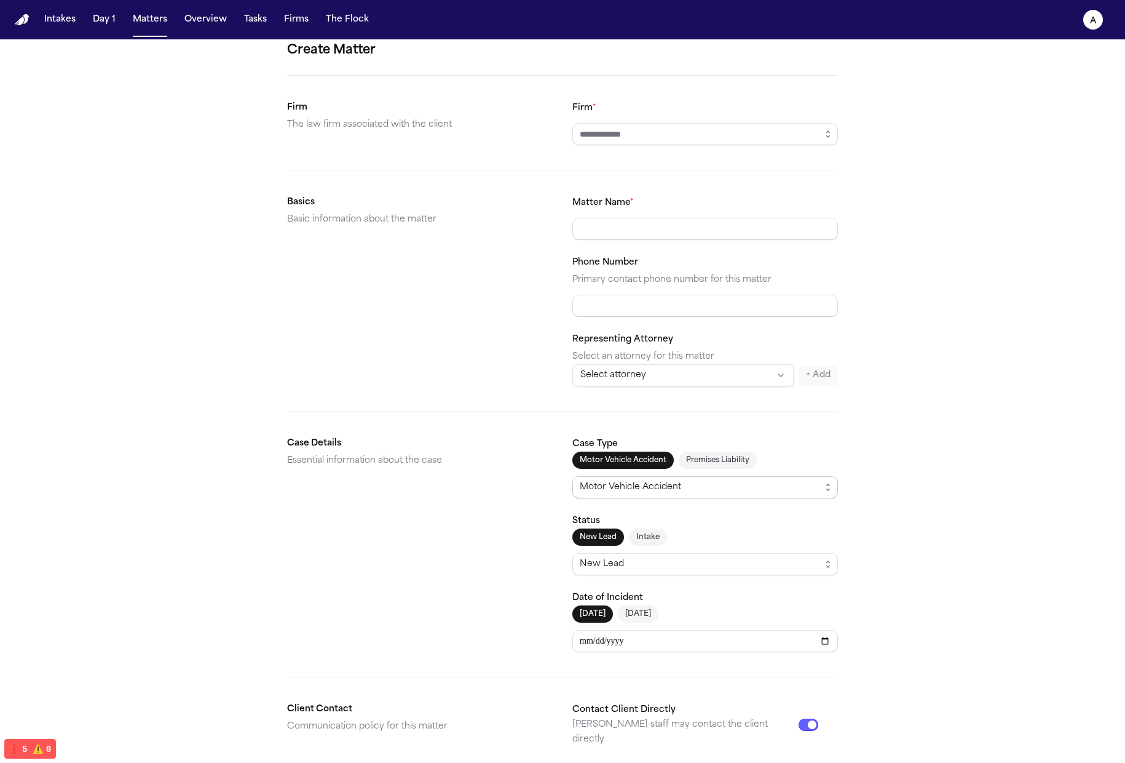
click at [713, 484] on span "Motor Vehicle Accident" at bounding box center [706, 487] width 266 height 22
click at [713, 476] on div "**********" at bounding box center [562, 663] width 1125 height 1274
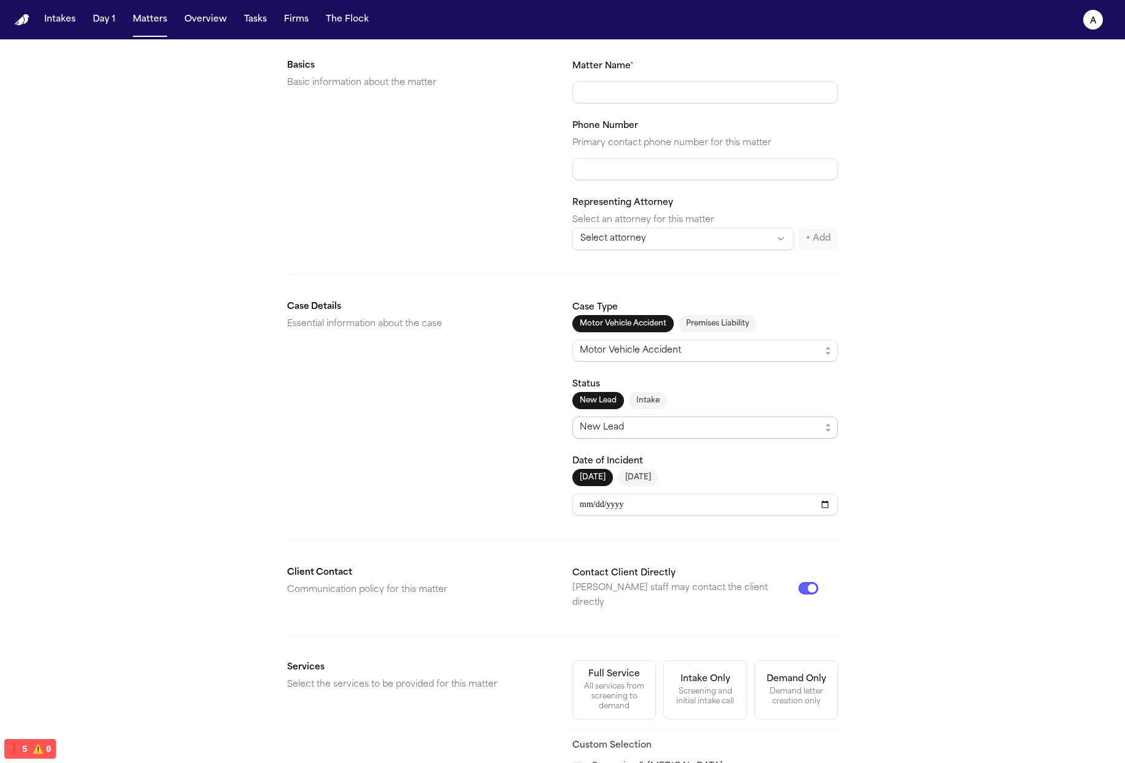
click at [713, 430] on div "New Lead" at bounding box center [700, 427] width 241 height 15
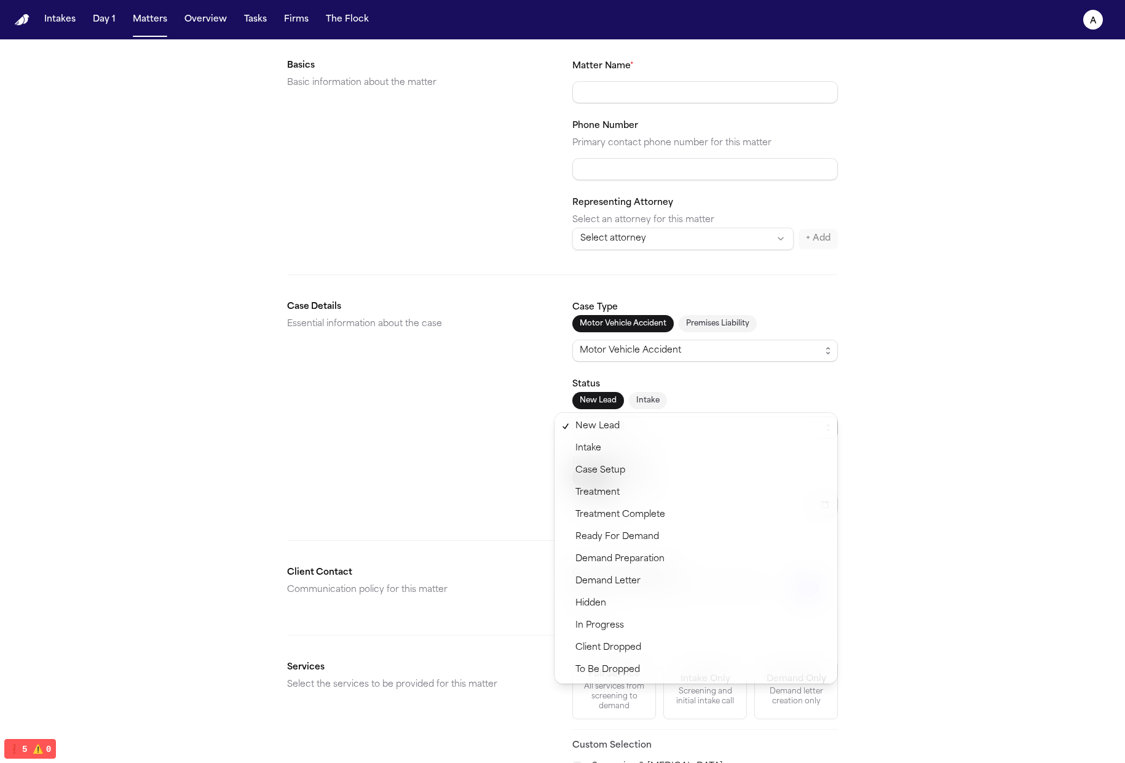
click at [713, 405] on div "**********" at bounding box center [562, 526] width 1125 height 1274
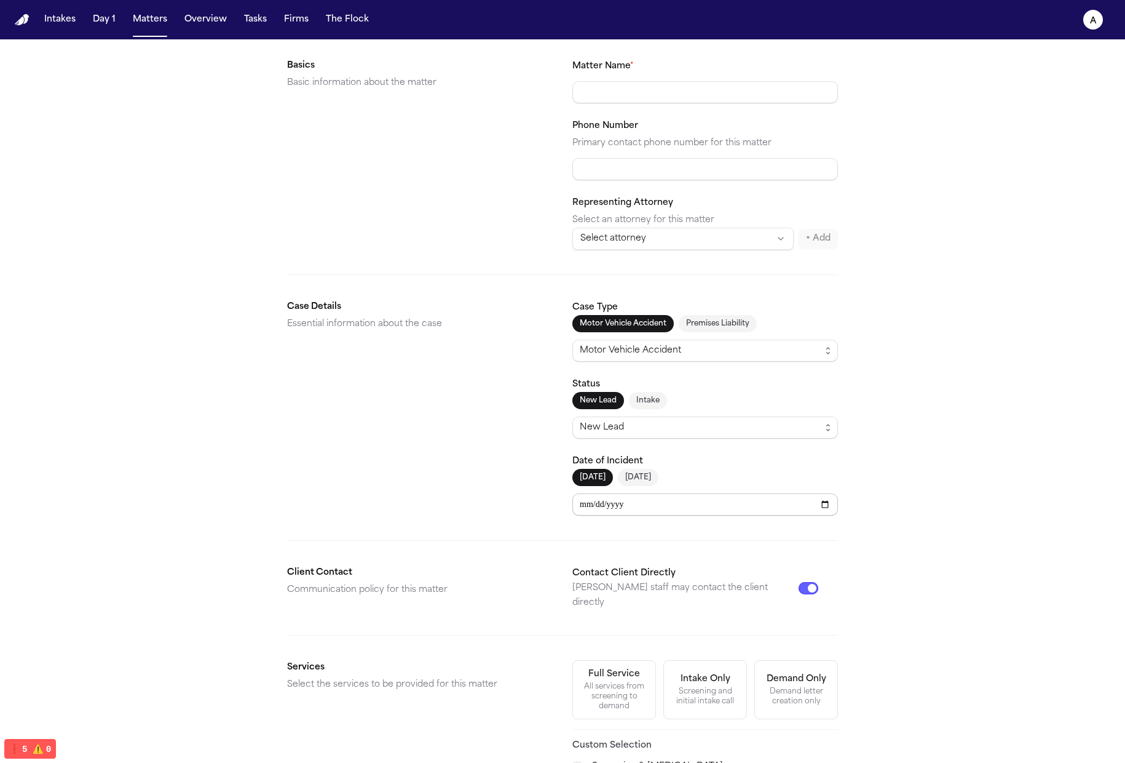
click at [713, 509] on input "**********" at bounding box center [706, 504] width 266 height 22
click at [713, 493] on div "**********" at bounding box center [562, 526] width 1125 height 1274
click at [713, 493] on input "**********" at bounding box center [706, 504] width 266 height 22
click at [713, 426] on div "**********" at bounding box center [562, 526] width 1125 height 1274
click at [713, 408] on div "New Lead Intake New Lead" at bounding box center [706, 415] width 266 height 47
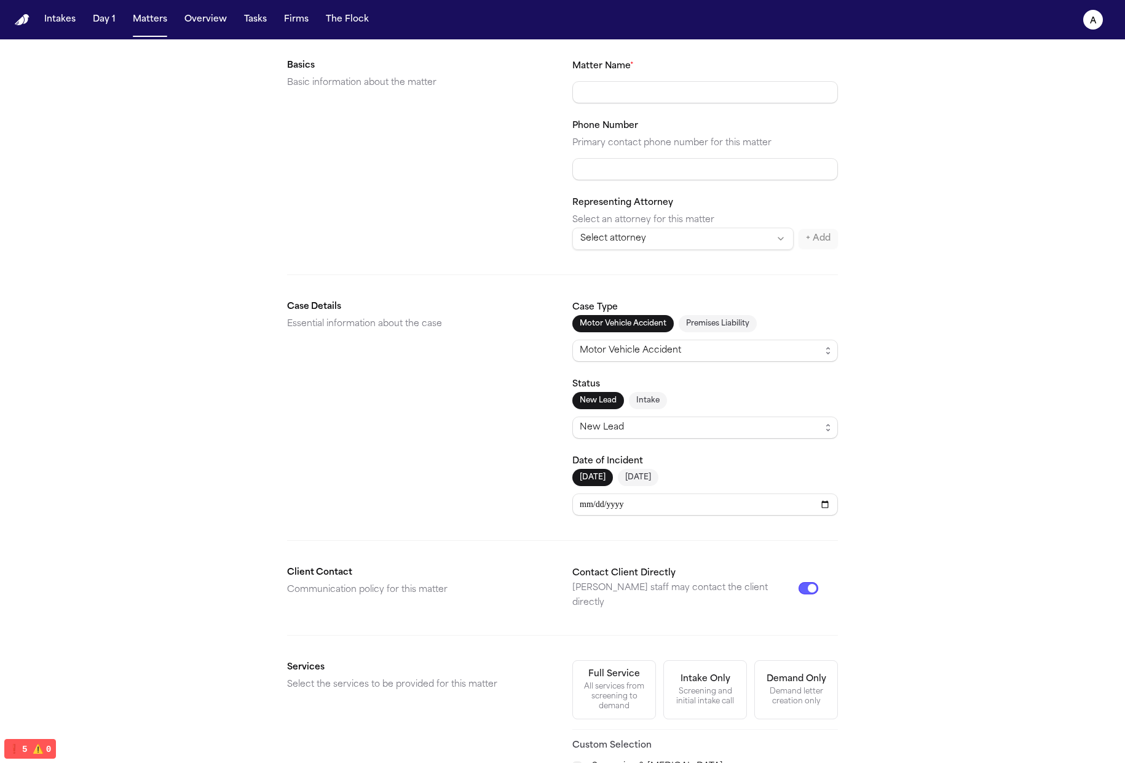
click at [643, 394] on button "Intake" at bounding box center [648, 400] width 38 height 17
click at [713, 424] on div "Intake" at bounding box center [700, 427] width 241 height 15
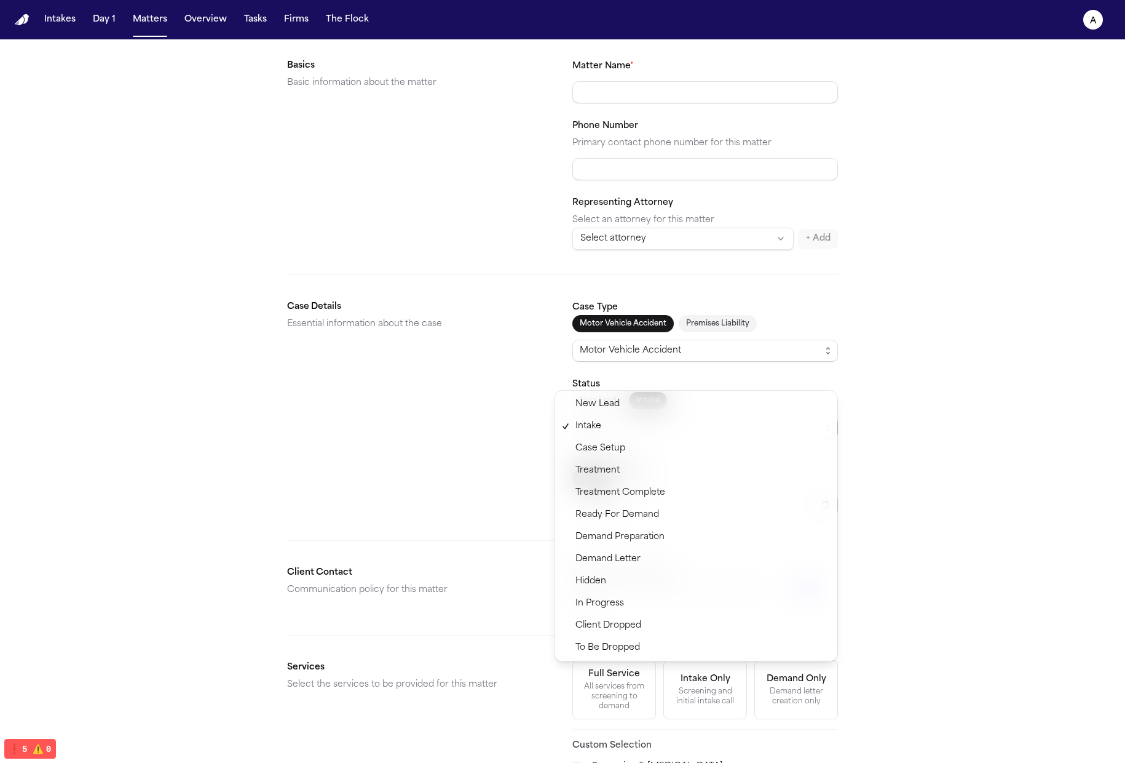
click at [713, 434] on div "**********" at bounding box center [562, 526] width 1125 height 1274
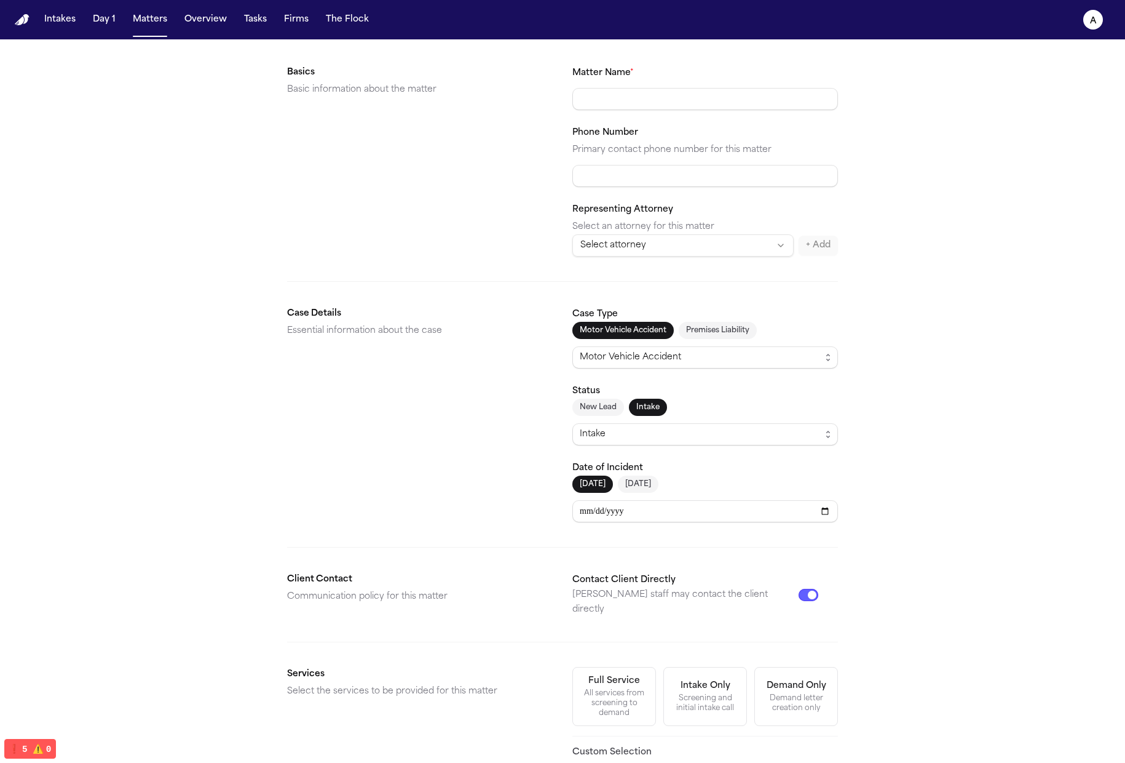
scroll to position [136, 0]
